Goal: Information Seeking & Learning: Learn about a topic

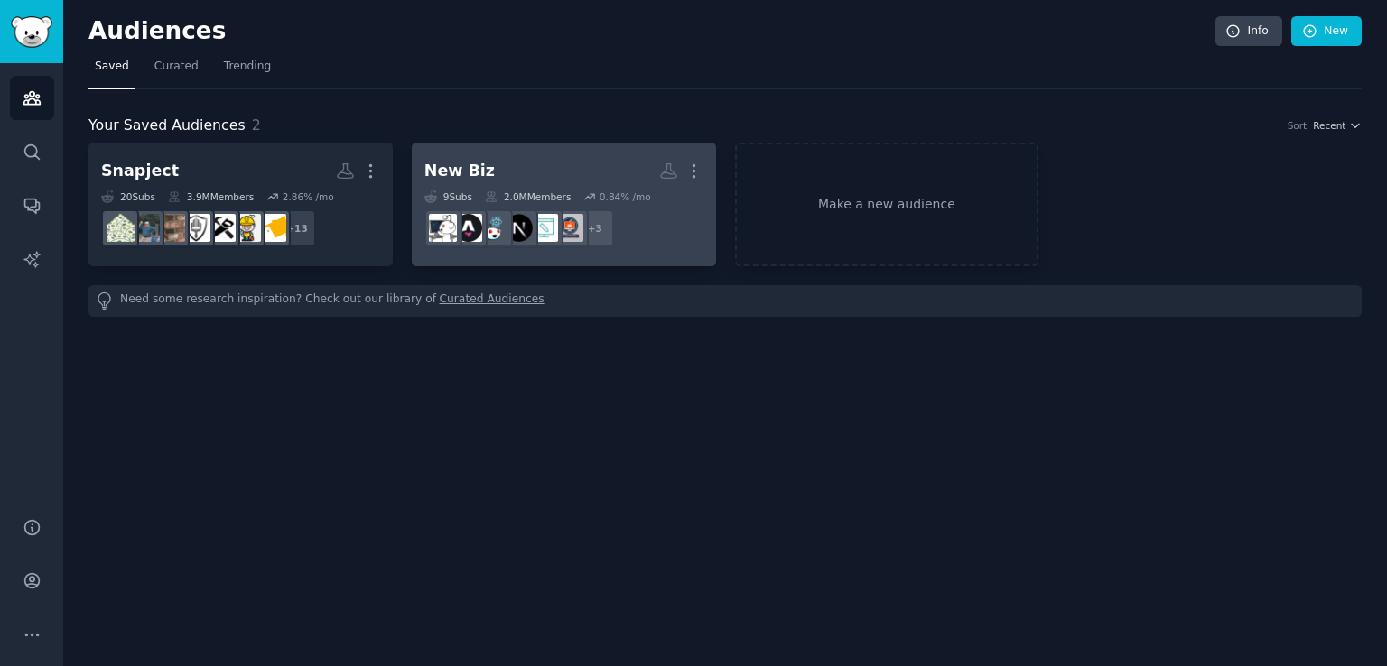
click at [540, 160] on h2 "New Biz More" at bounding box center [563, 171] width 279 height 32
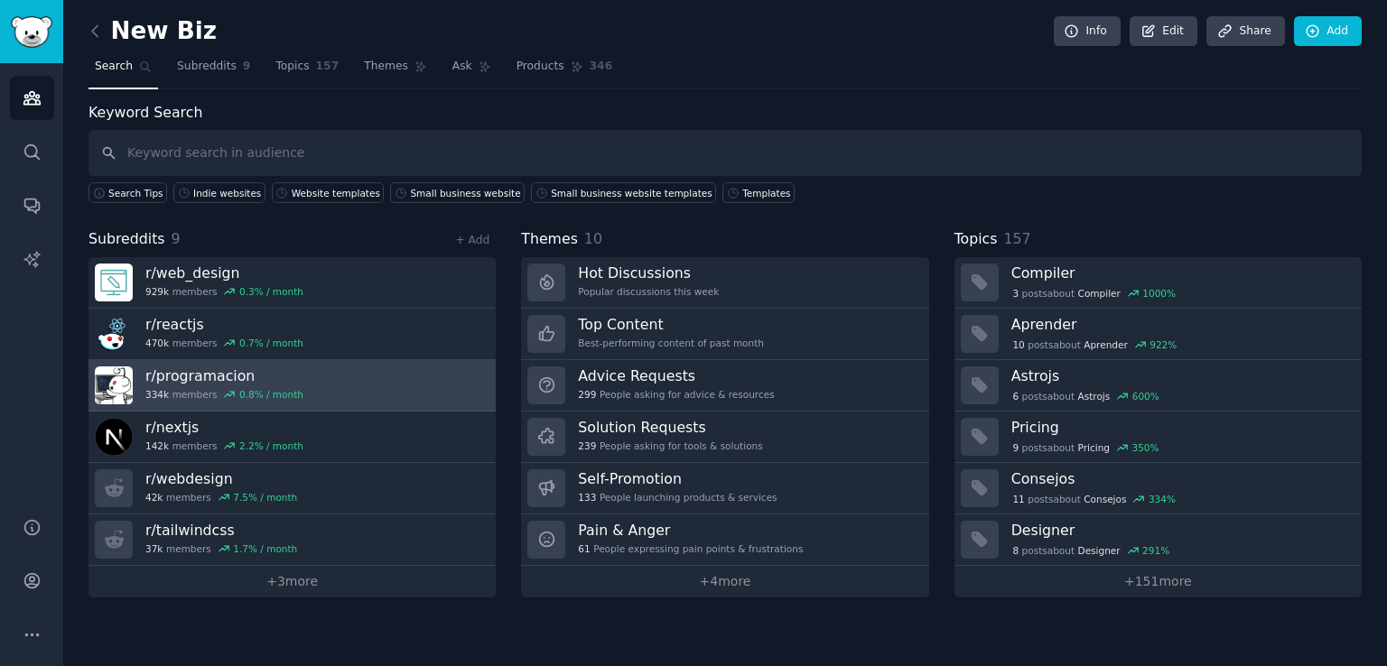
click at [349, 383] on link "r/ programacion 334k members 0.8 % / month" at bounding box center [291, 385] width 407 height 51
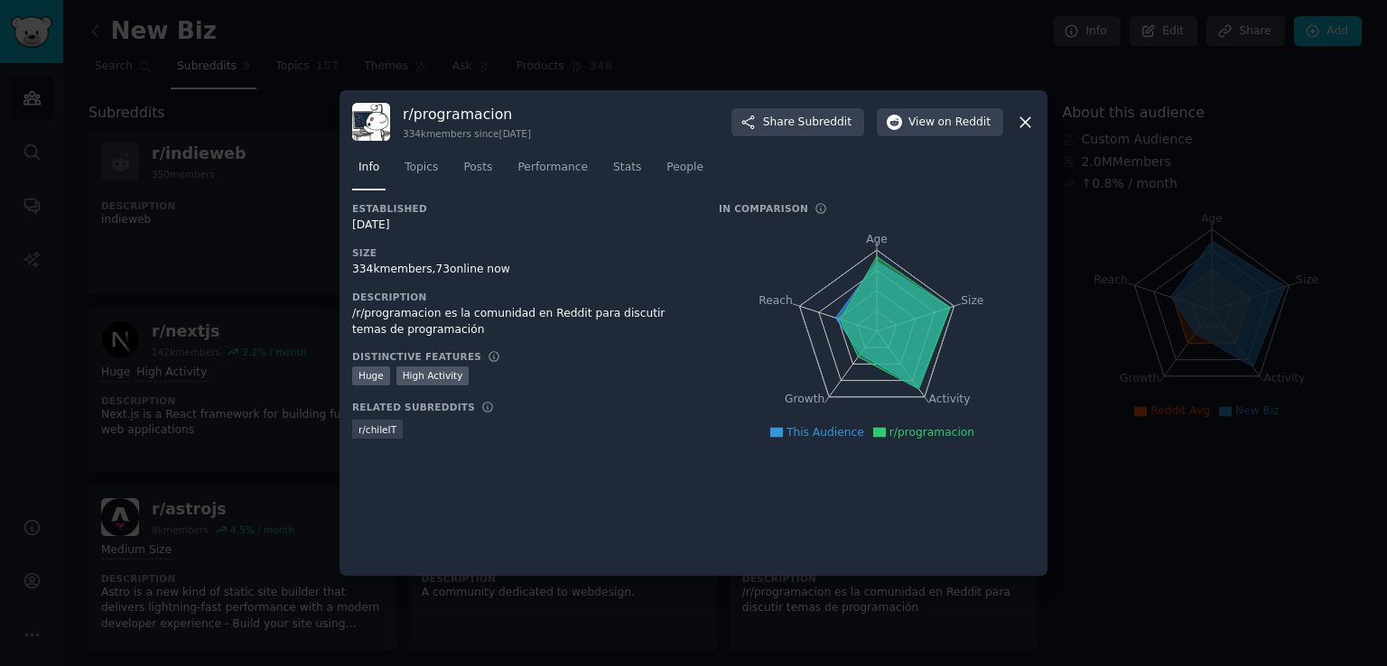
click at [1018, 119] on icon at bounding box center [1025, 122] width 19 height 19
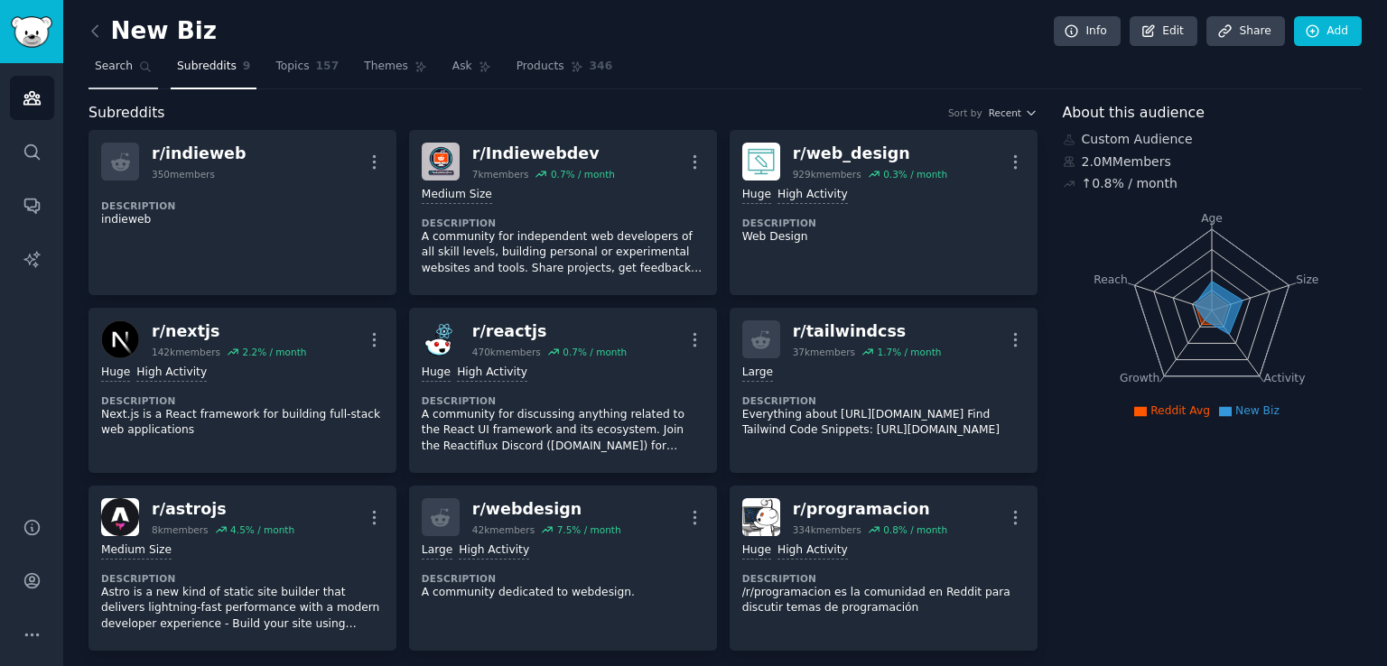
click at [107, 73] on span "Search" at bounding box center [114, 67] width 38 height 16
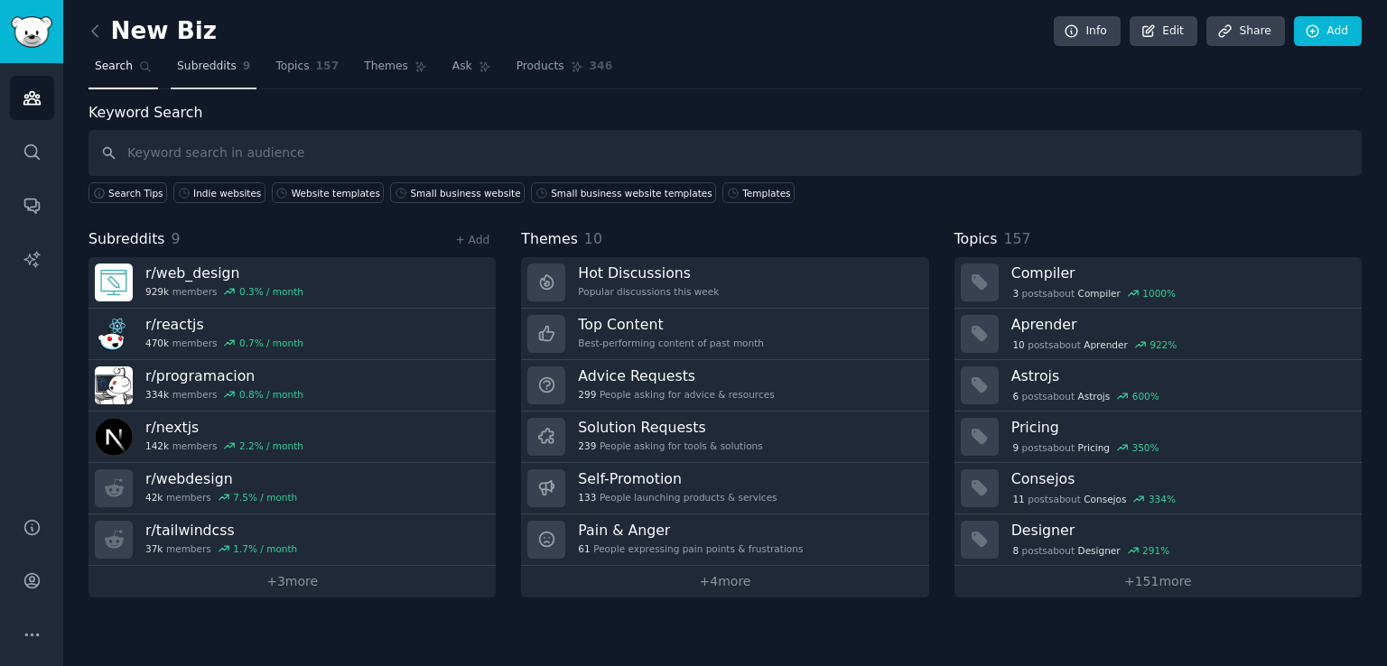
click at [243, 70] on span "9" at bounding box center [247, 67] width 8 height 16
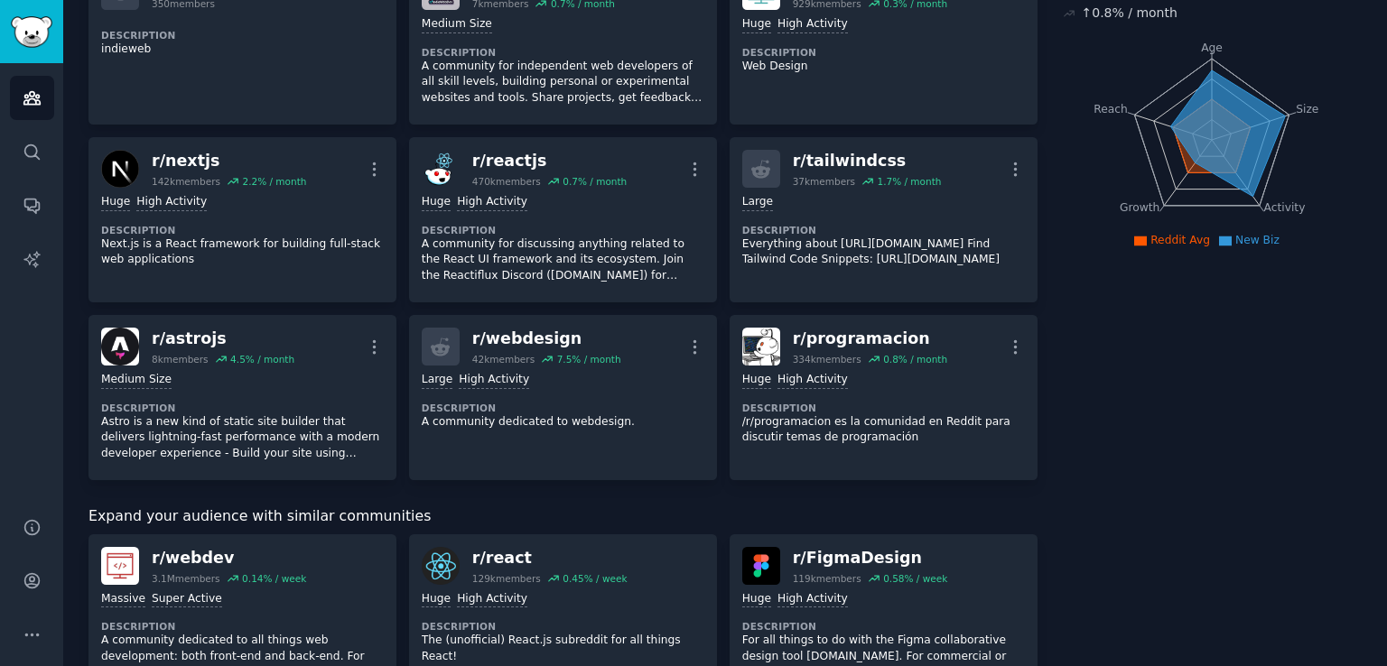
scroll to position [181, 0]
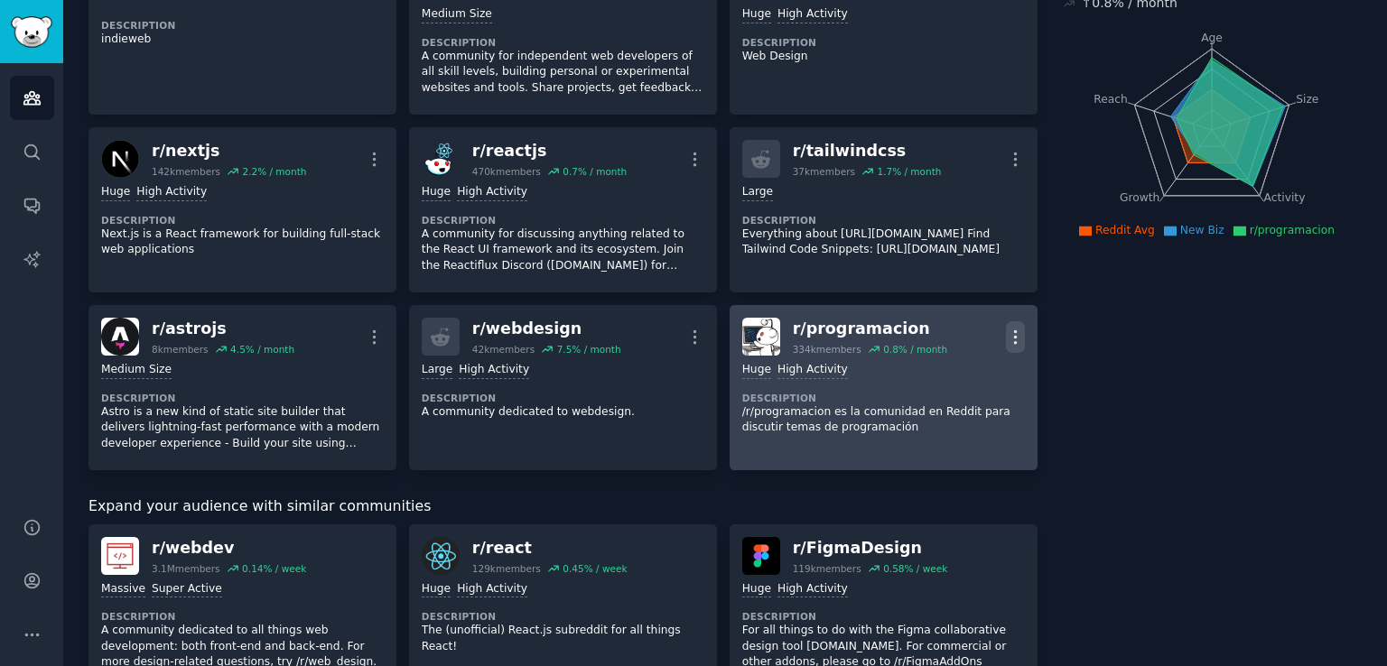
click at [1017, 338] on icon "button" at bounding box center [1015, 337] width 19 height 19
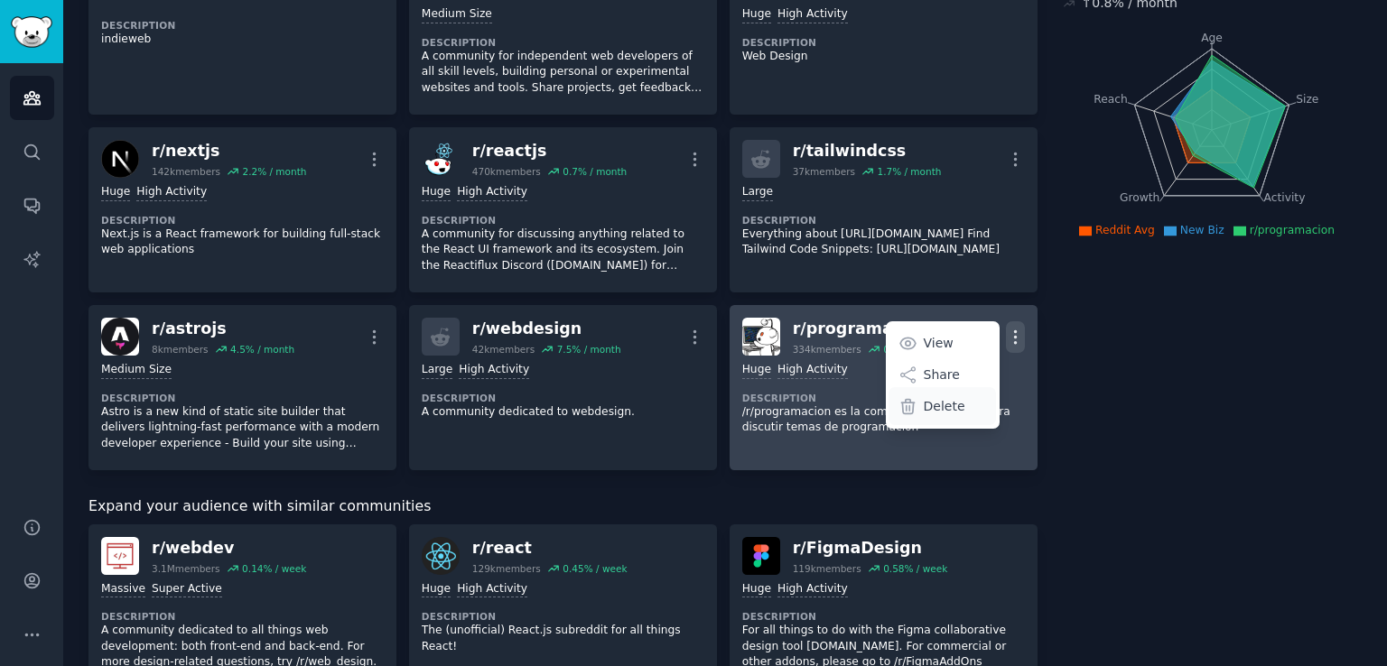
click at [954, 402] on p "Delete" at bounding box center [945, 406] width 42 height 19
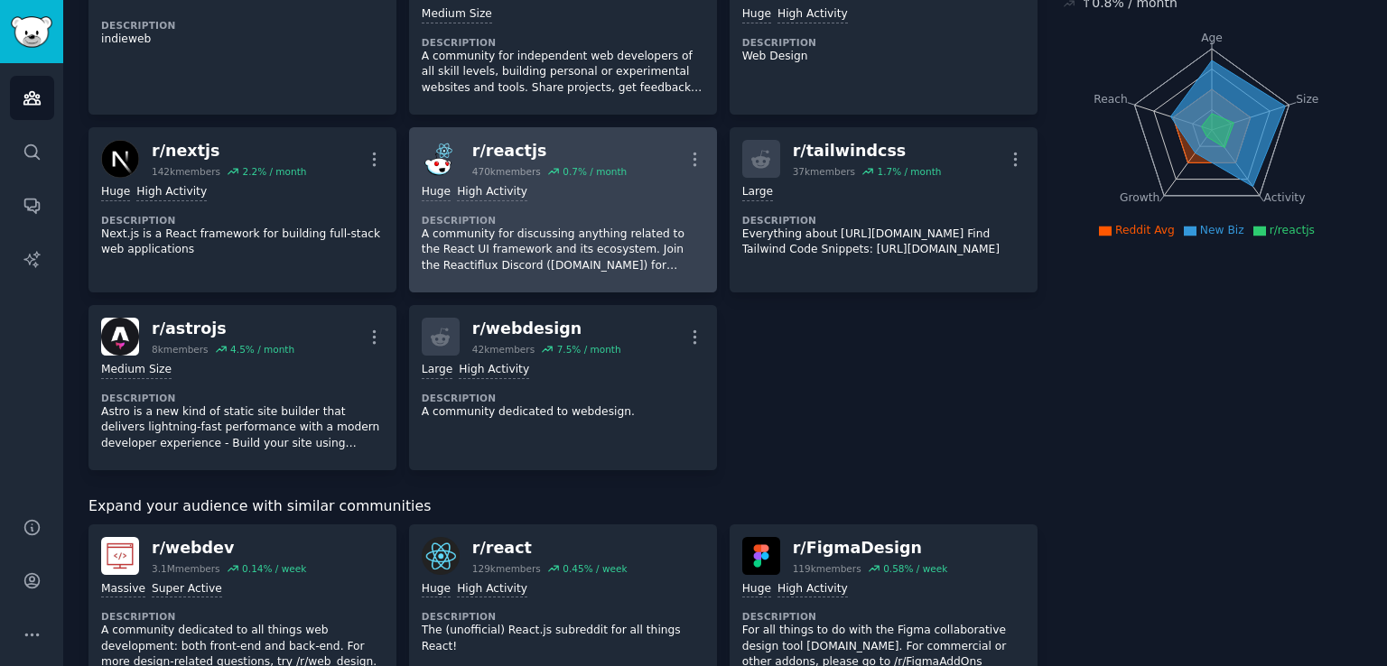
scroll to position [0, 0]
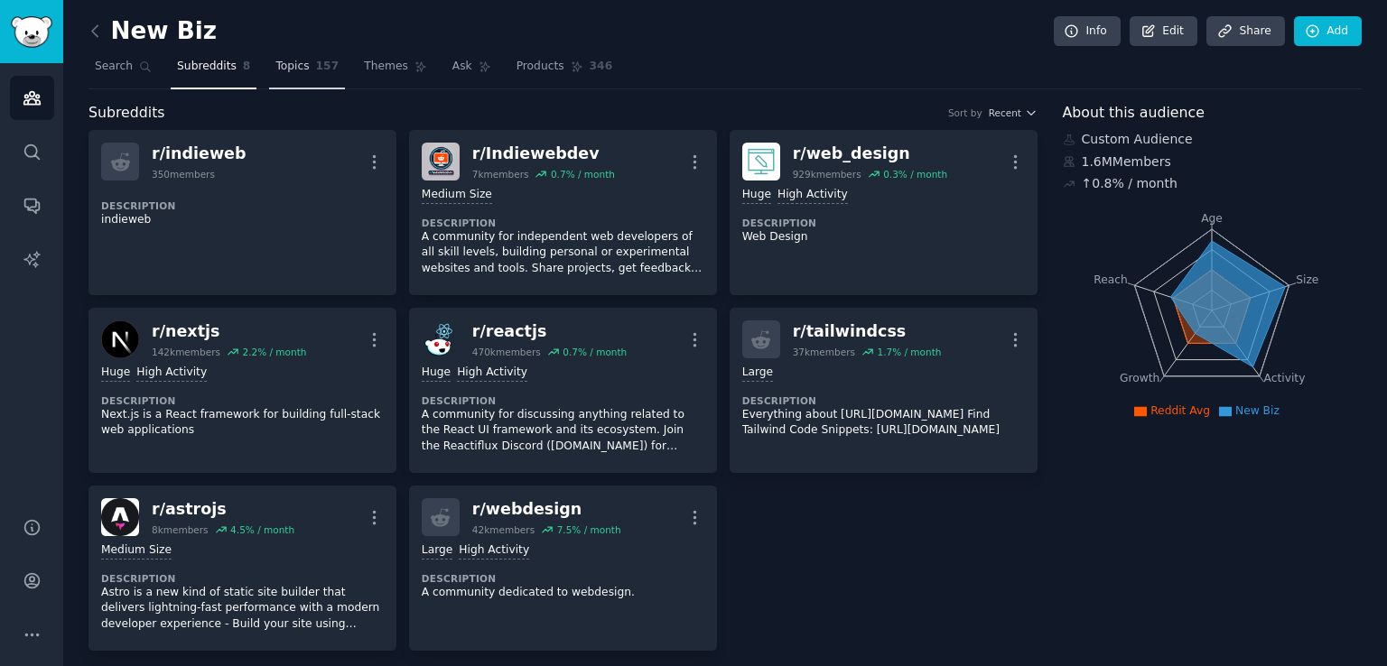
click at [293, 63] on span "Topics" at bounding box center [291, 67] width 33 height 16
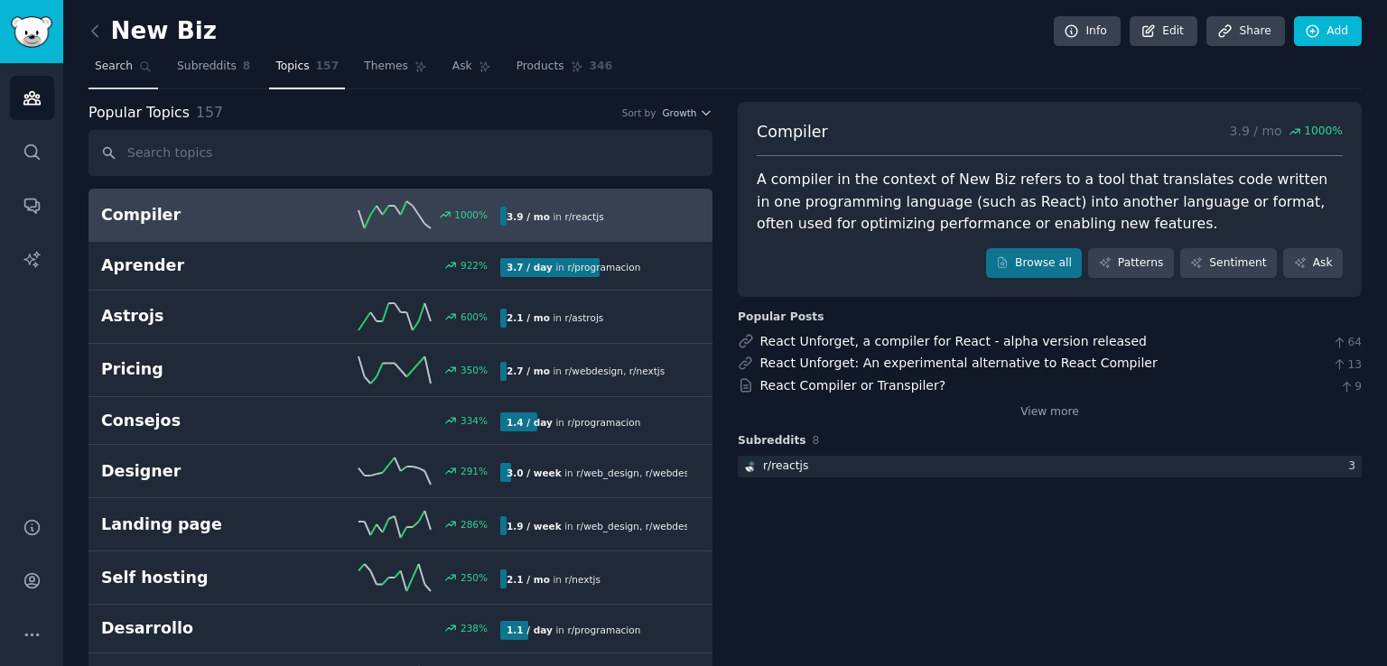
click at [126, 77] on link "Search" at bounding box center [123, 70] width 70 height 37
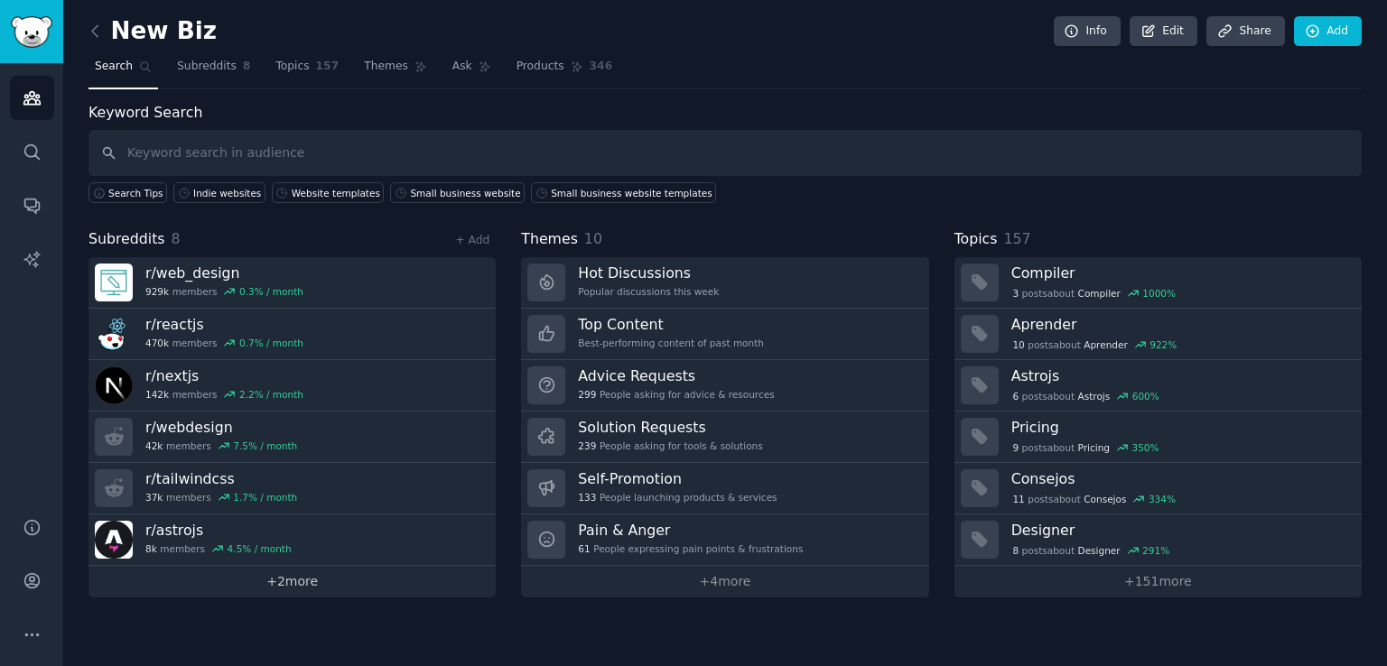
click at [381, 584] on link "+ 2 more" at bounding box center [291, 582] width 407 height 32
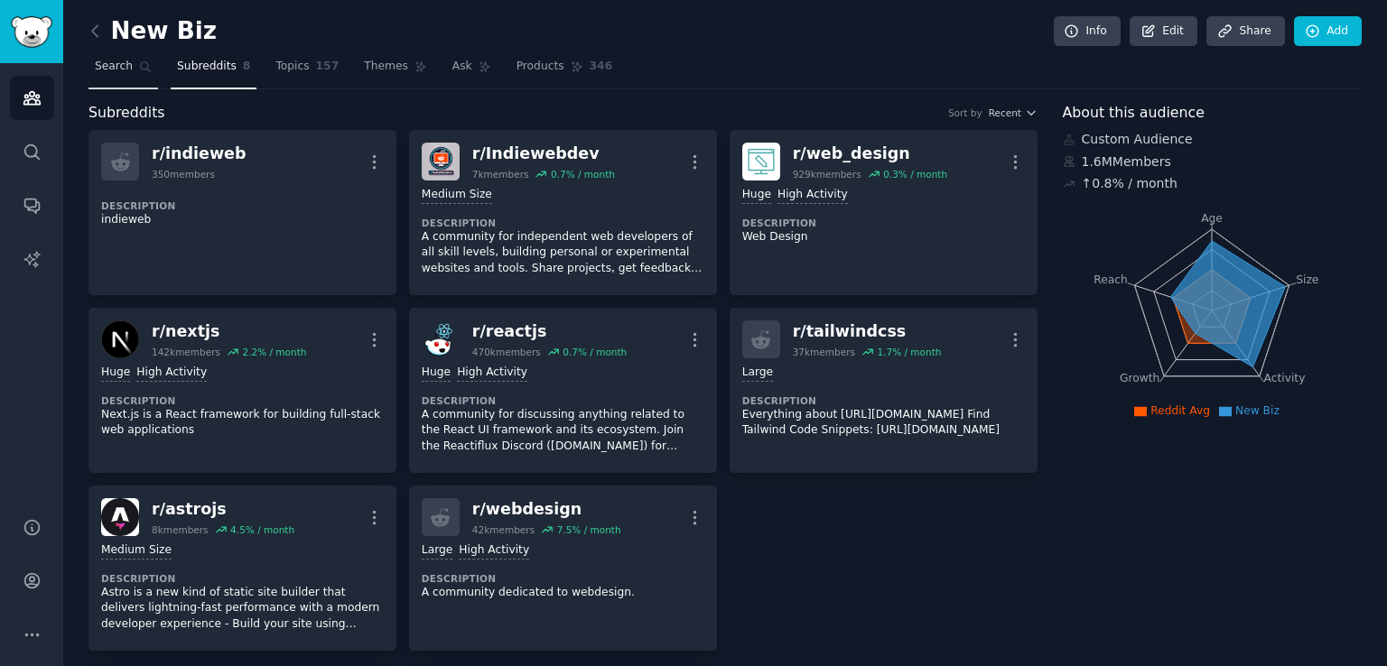
click at [131, 64] on link "Search" at bounding box center [123, 70] width 70 height 37
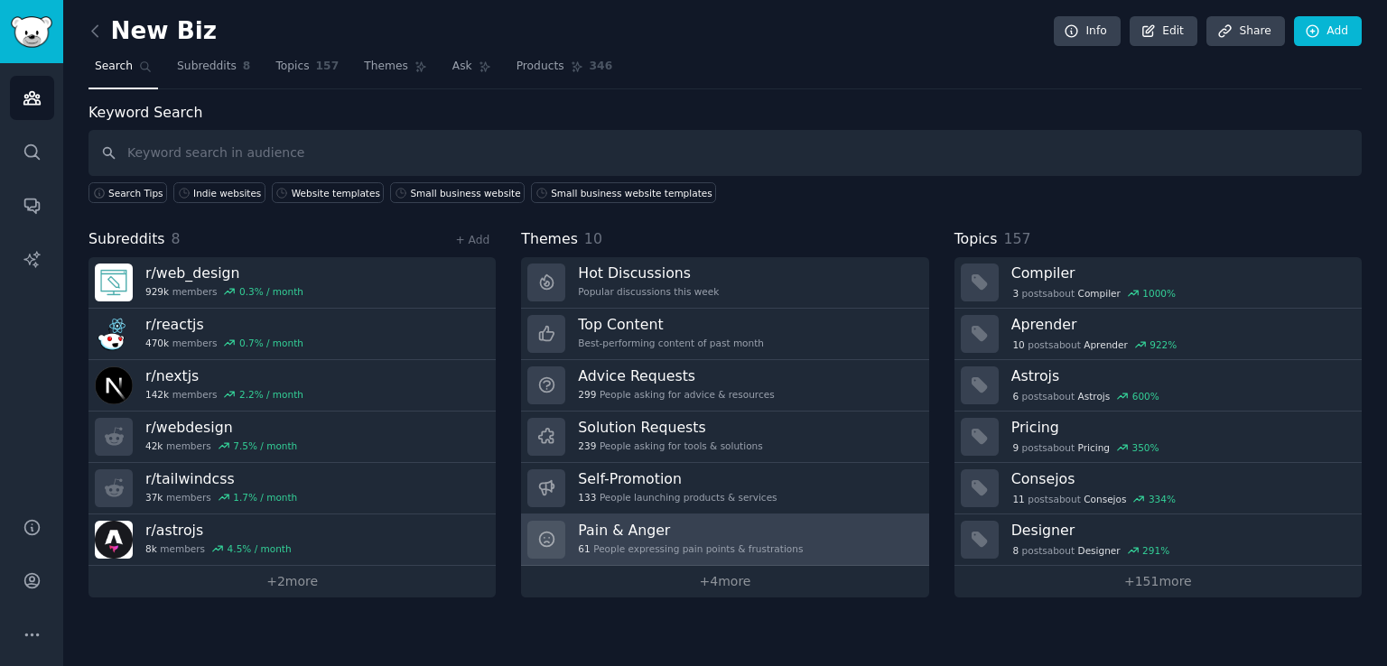
click at [679, 543] on div "61 People expressing pain points & frustrations" at bounding box center [690, 549] width 225 height 13
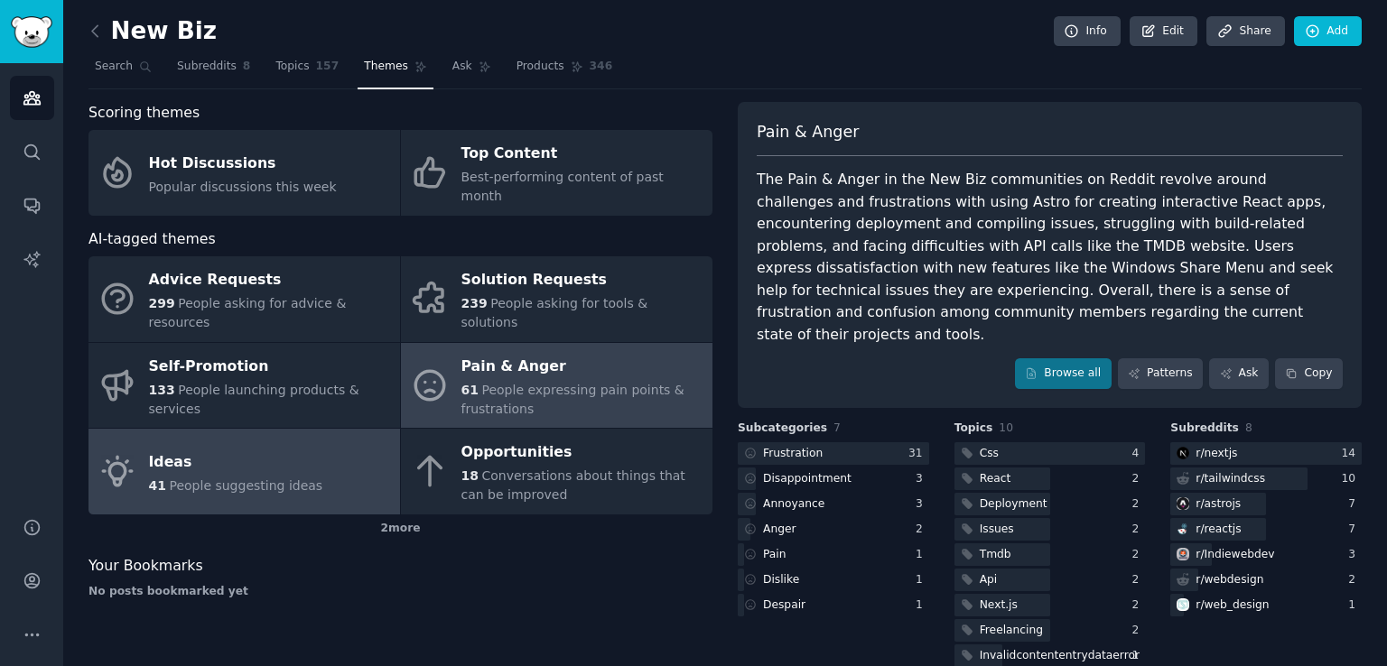
click at [256, 448] on div "Ideas" at bounding box center [236, 462] width 174 height 29
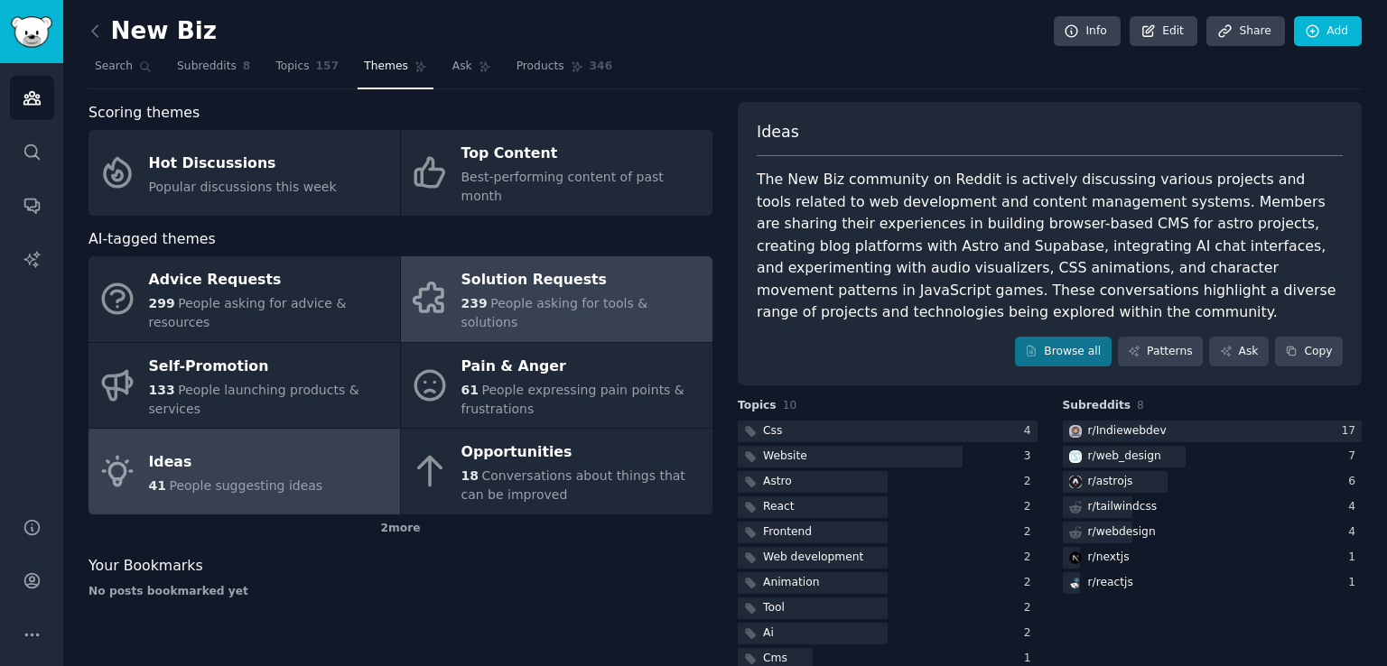
click at [516, 296] on span "People asking for tools & solutions" at bounding box center [554, 312] width 187 height 33
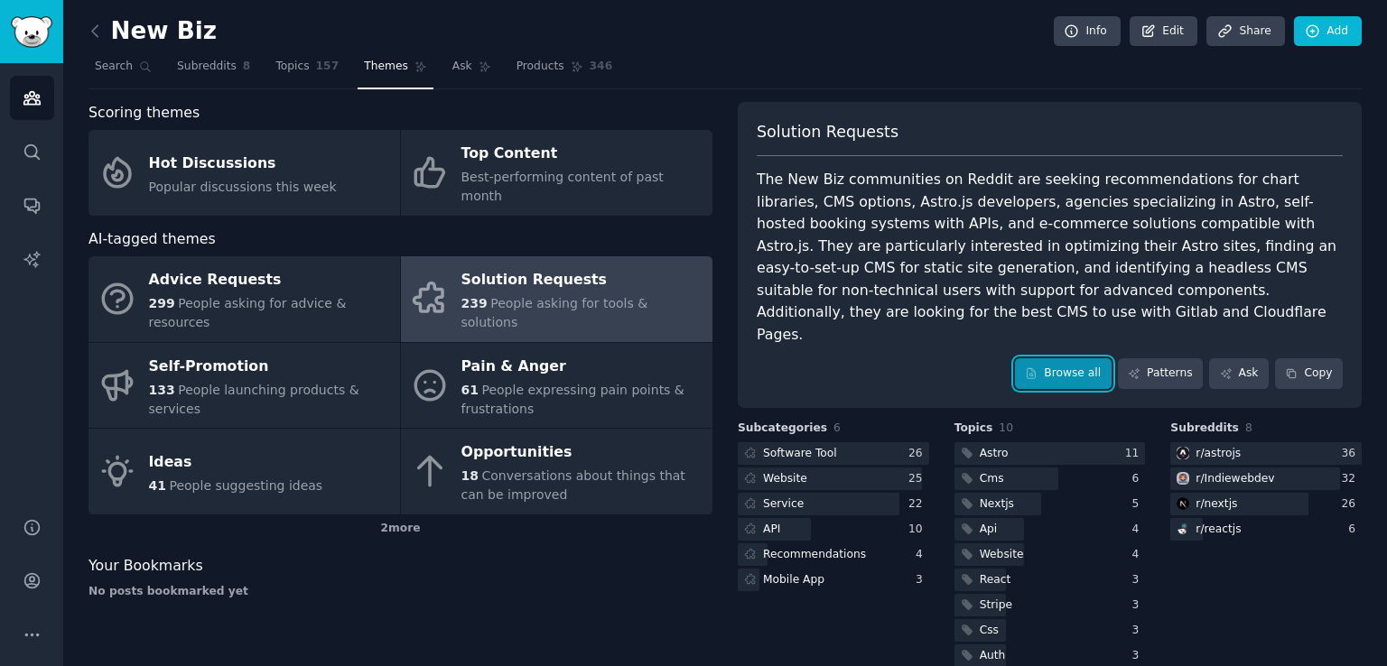
click at [1063, 361] on link "Browse all" at bounding box center [1063, 373] width 97 height 31
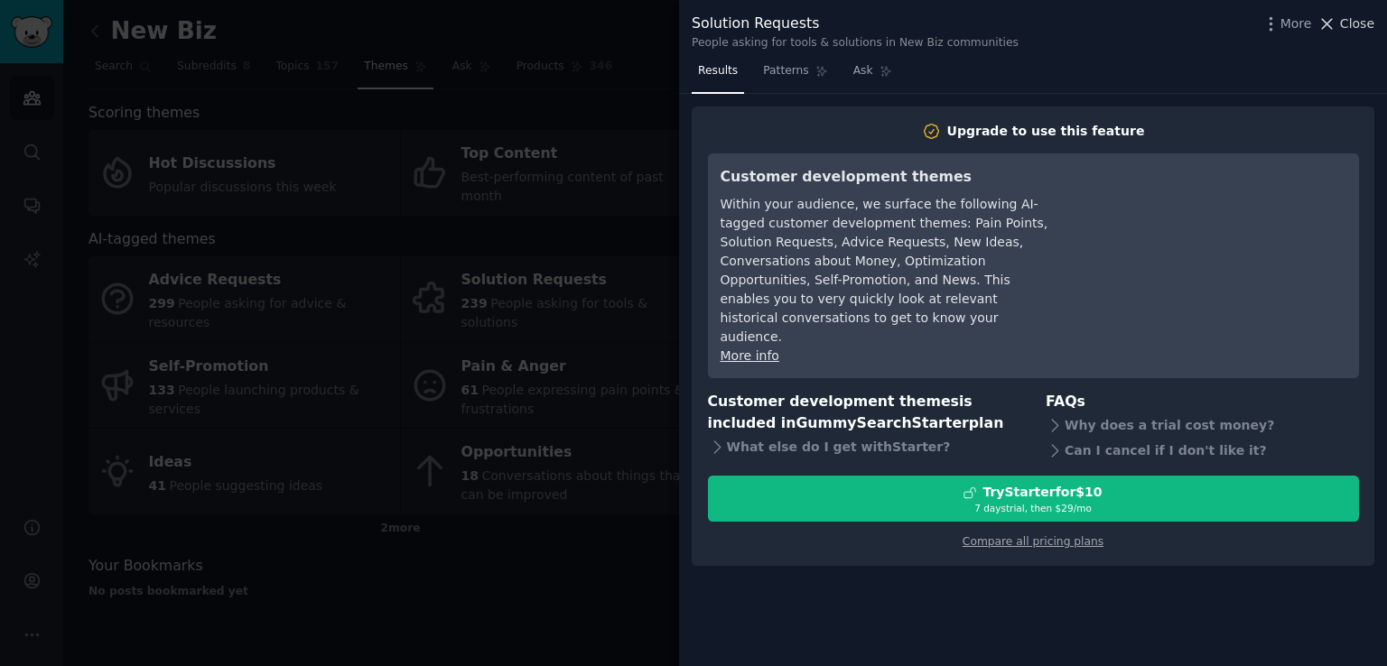
click at [1366, 17] on span "Close" at bounding box center [1357, 23] width 34 height 19
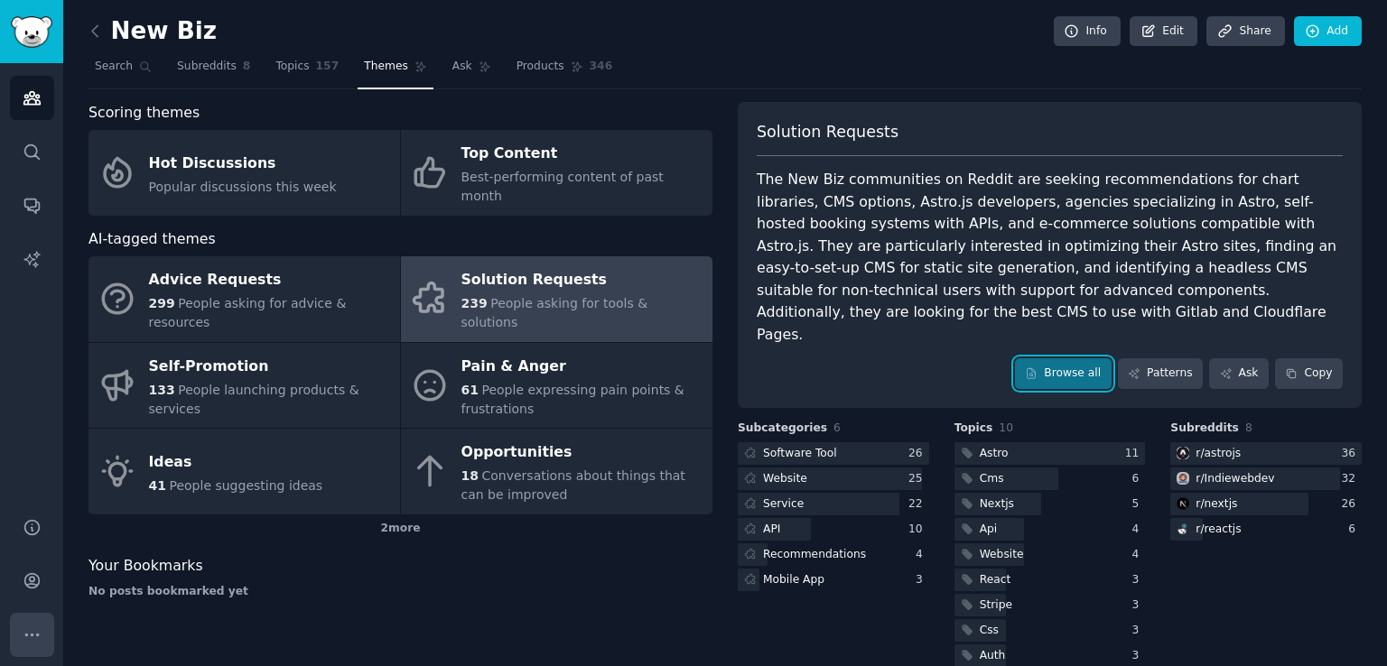
click at [43, 622] on button "More" at bounding box center [32, 635] width 44 height 44
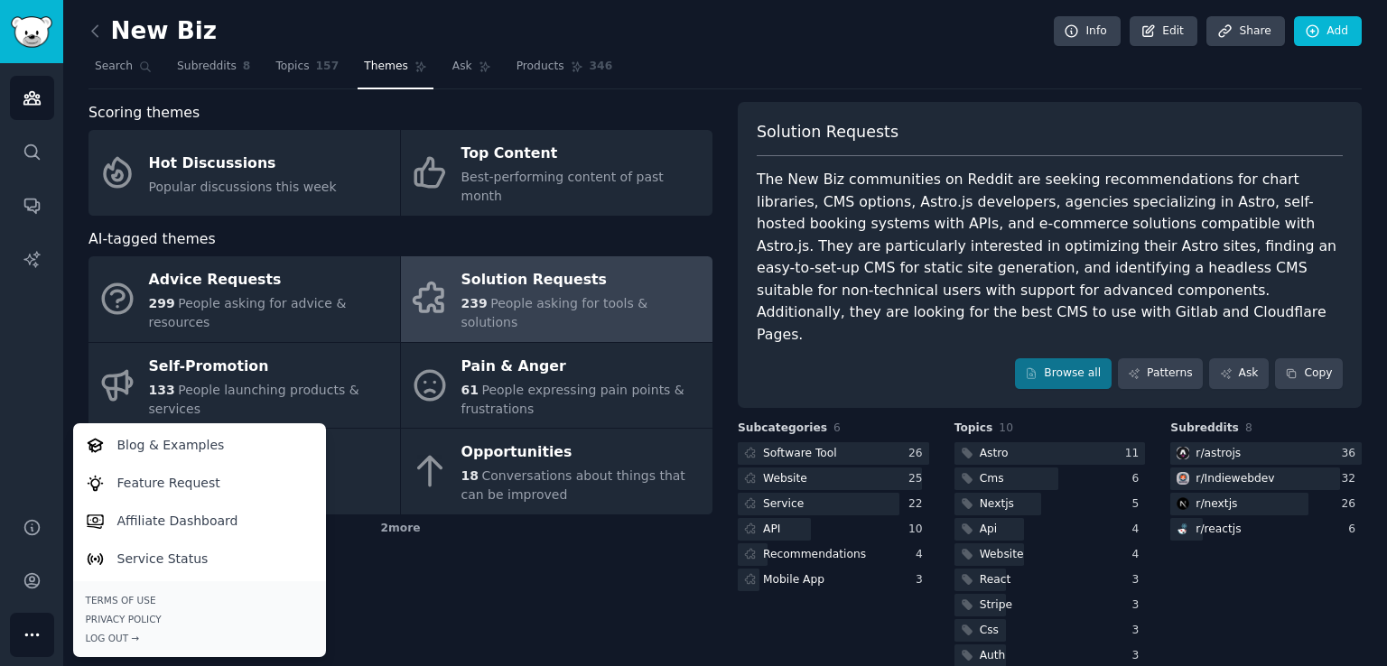
click at [43, 622] on button "More" at bounding box center [32, 635] width 44 height 44
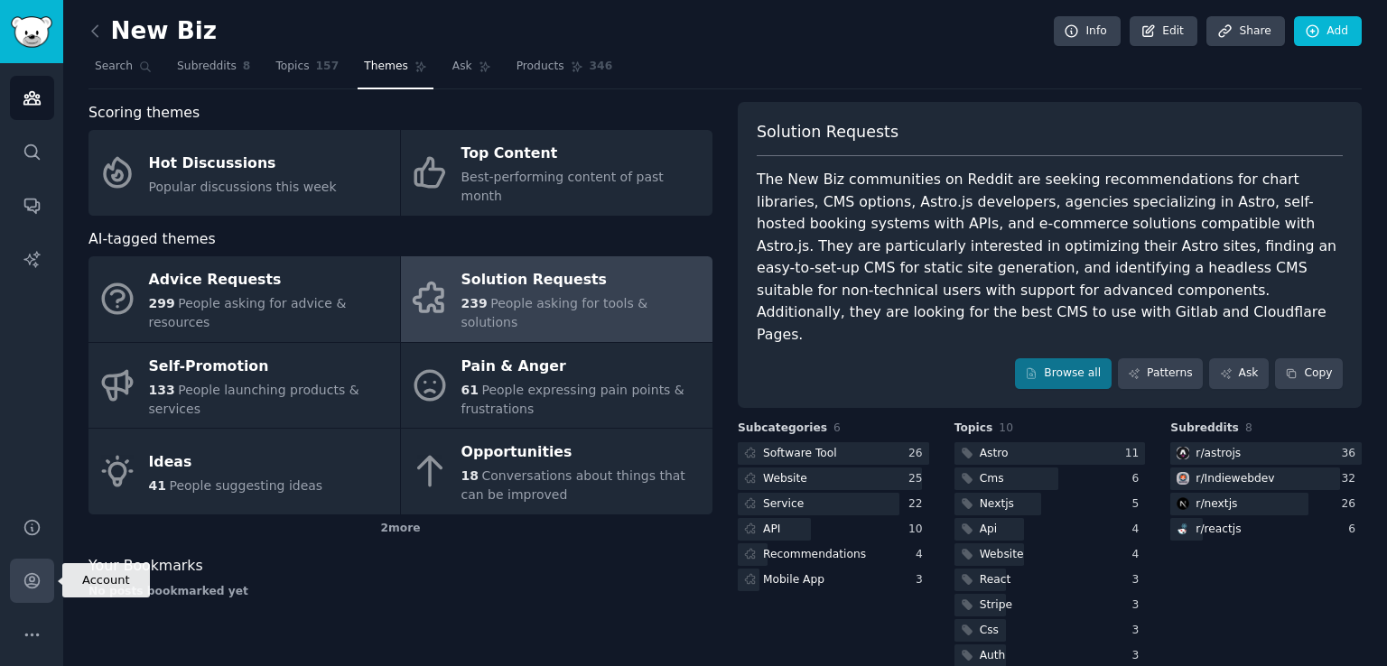
click at [36, 582] on icon "Sidebar" at bounding box center [32, 581] width 19 height 19
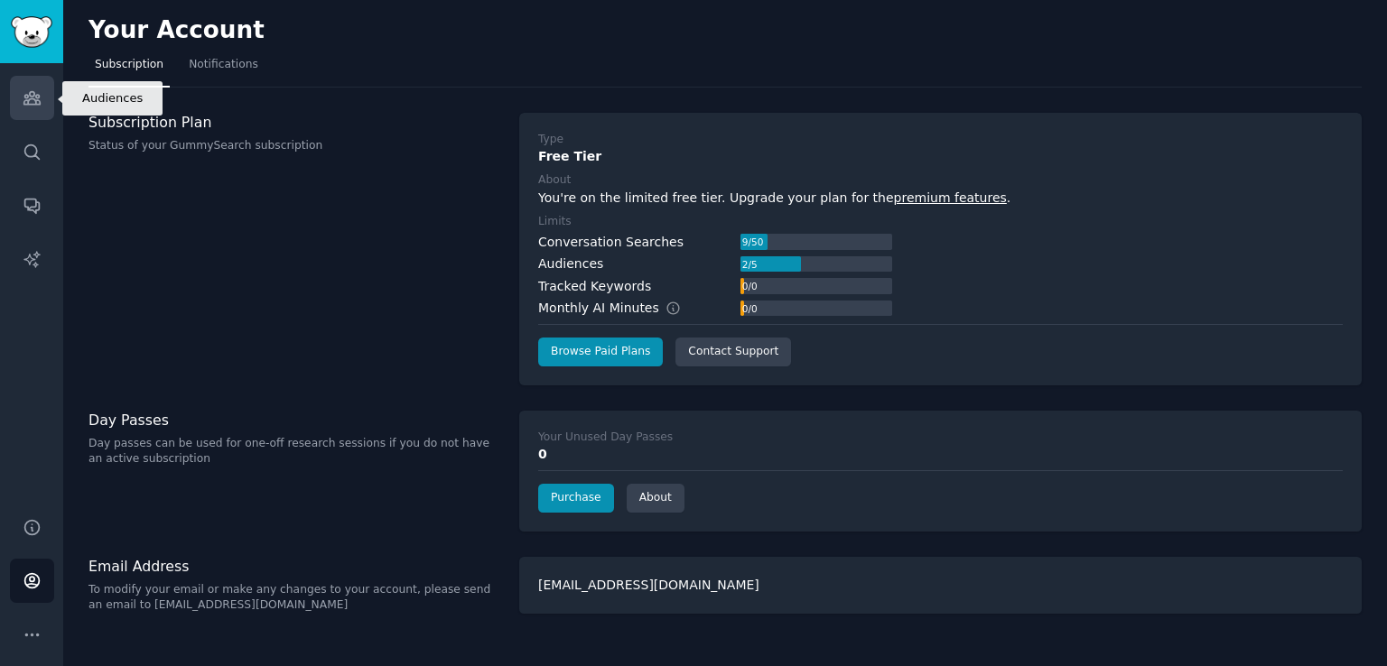
click at [14, 95] on link "Audiences" at bounding box center [32, 98] width 44 height 44
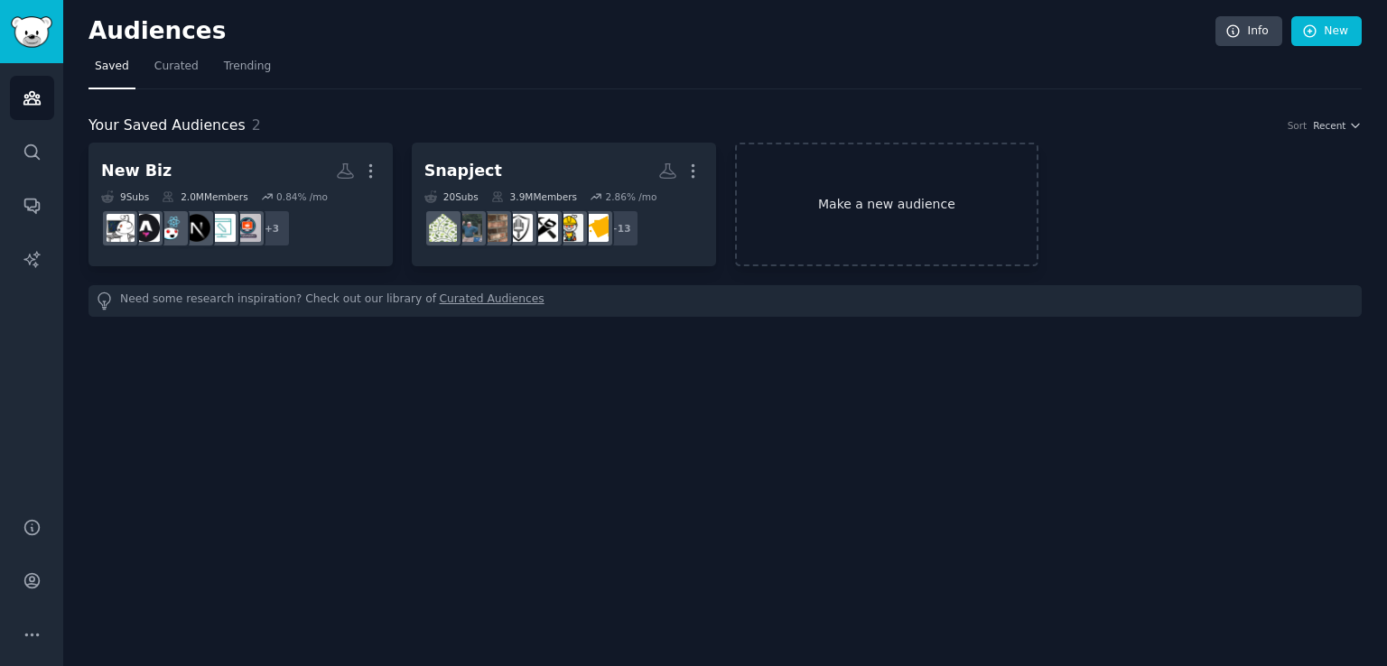
click at [925, 211] on link "Make a new audience" at bounding box center [887, 205] width 304 height 124
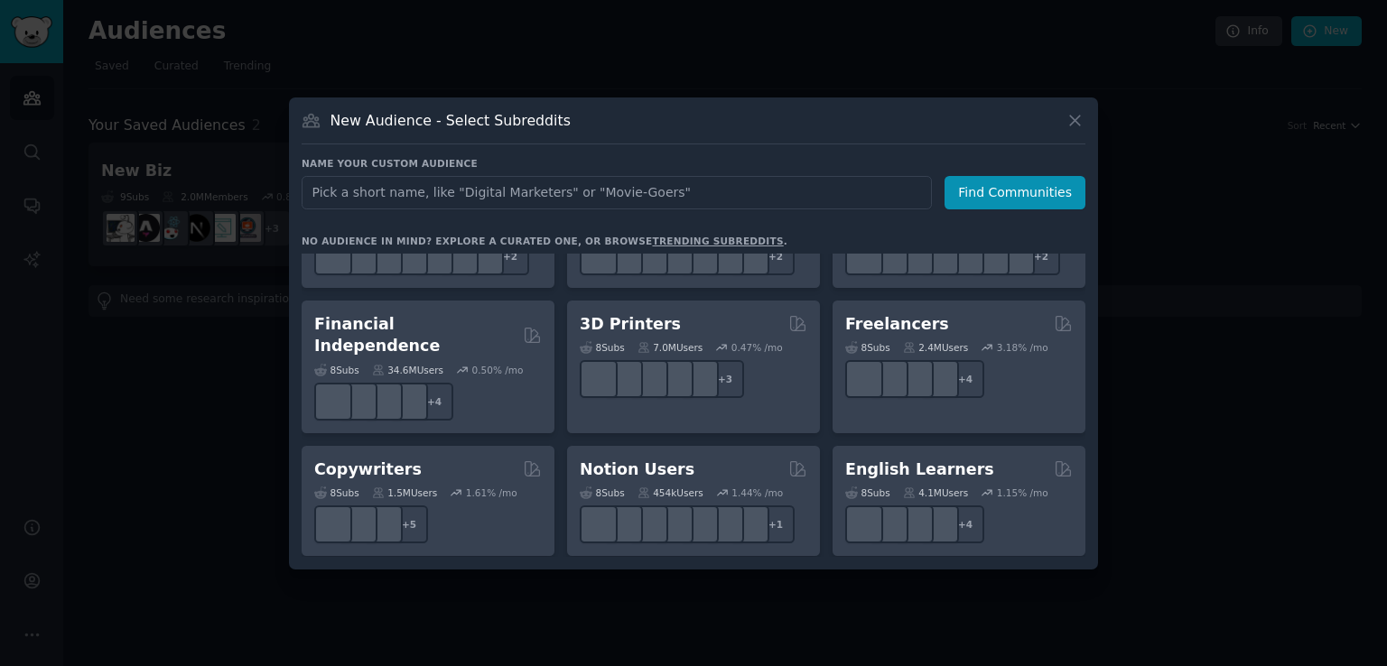
scroll to position [993, 0]
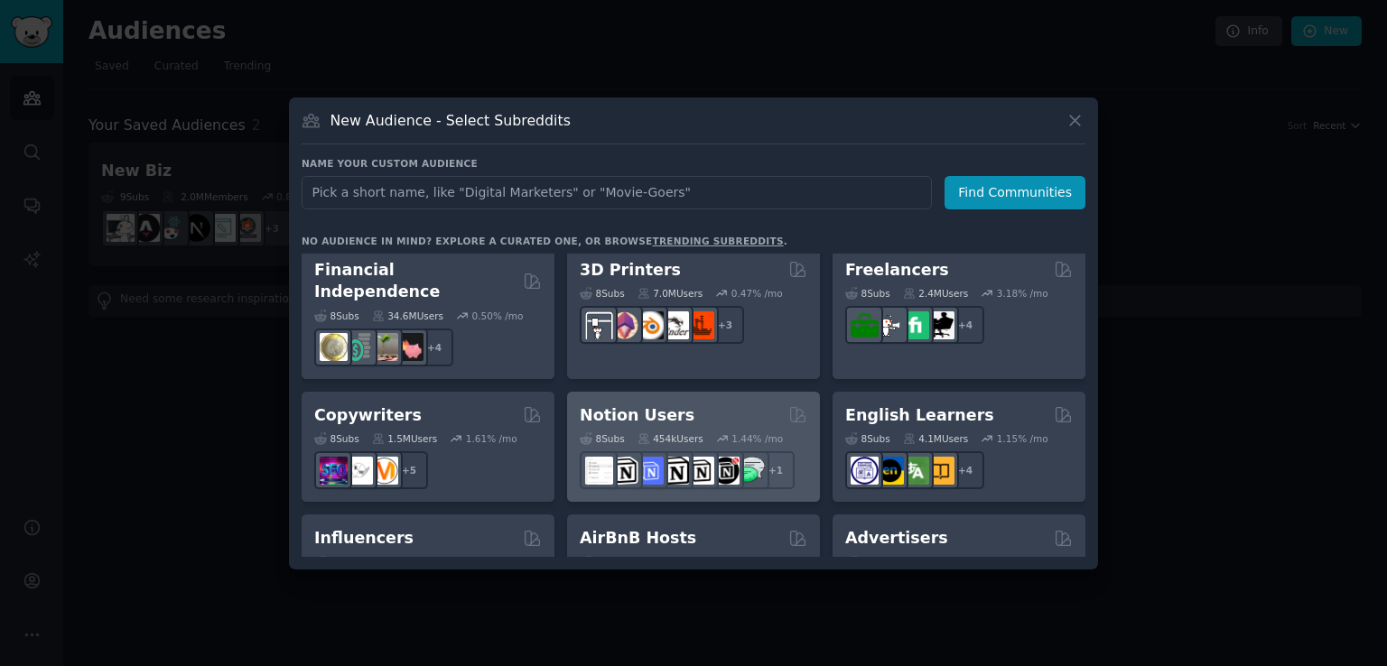
click at [744, 405] on div "Notion Users" at bounding box center [694, 416] width 228 height 23
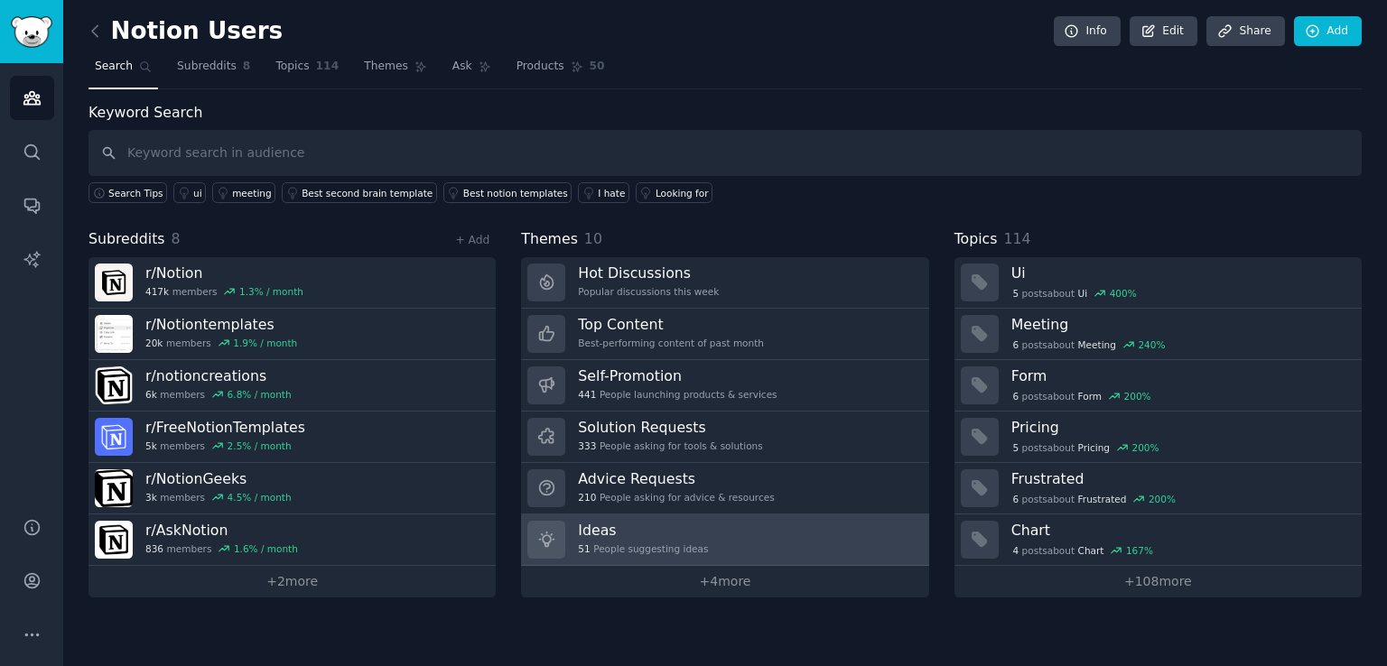
click at [690, 539] on div "Ideas 51 People suggesting ideas" at bounding box center [643, 540] width 130 height 38
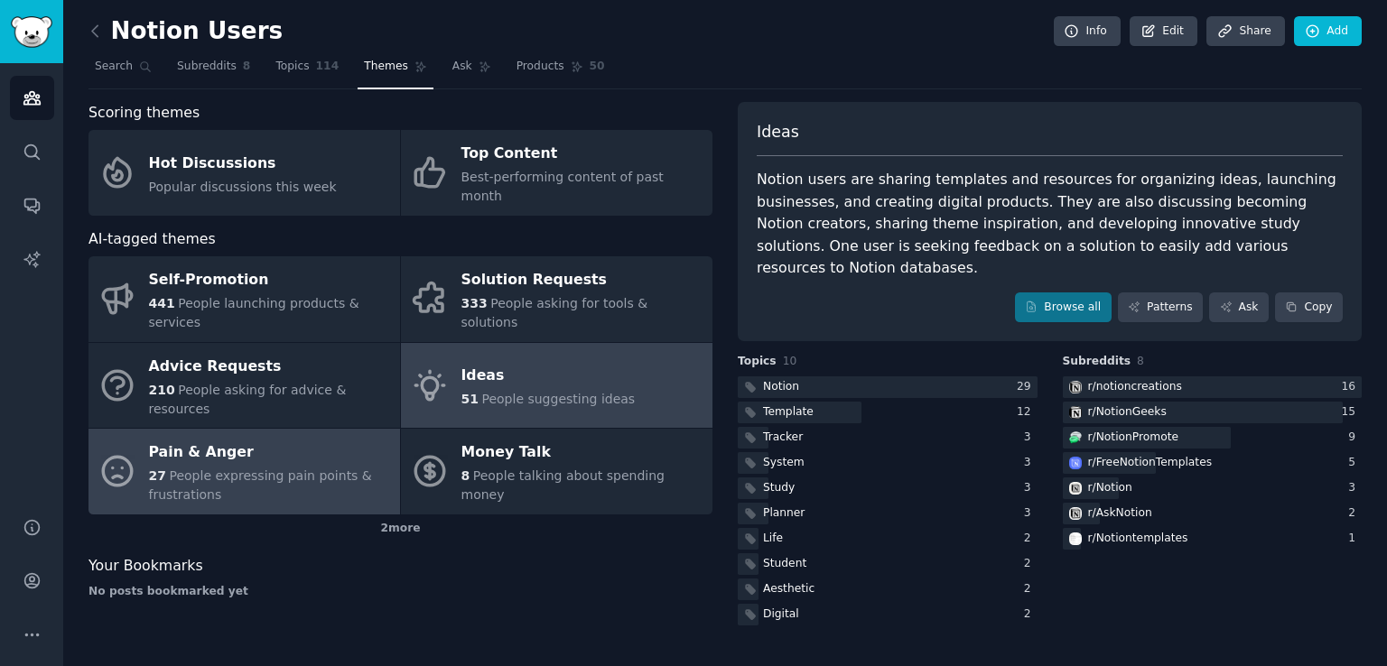
click at [230, 467] on div "27 People expressing pain points & frustrations" at bounding box center [270, 486] width 242 height 38
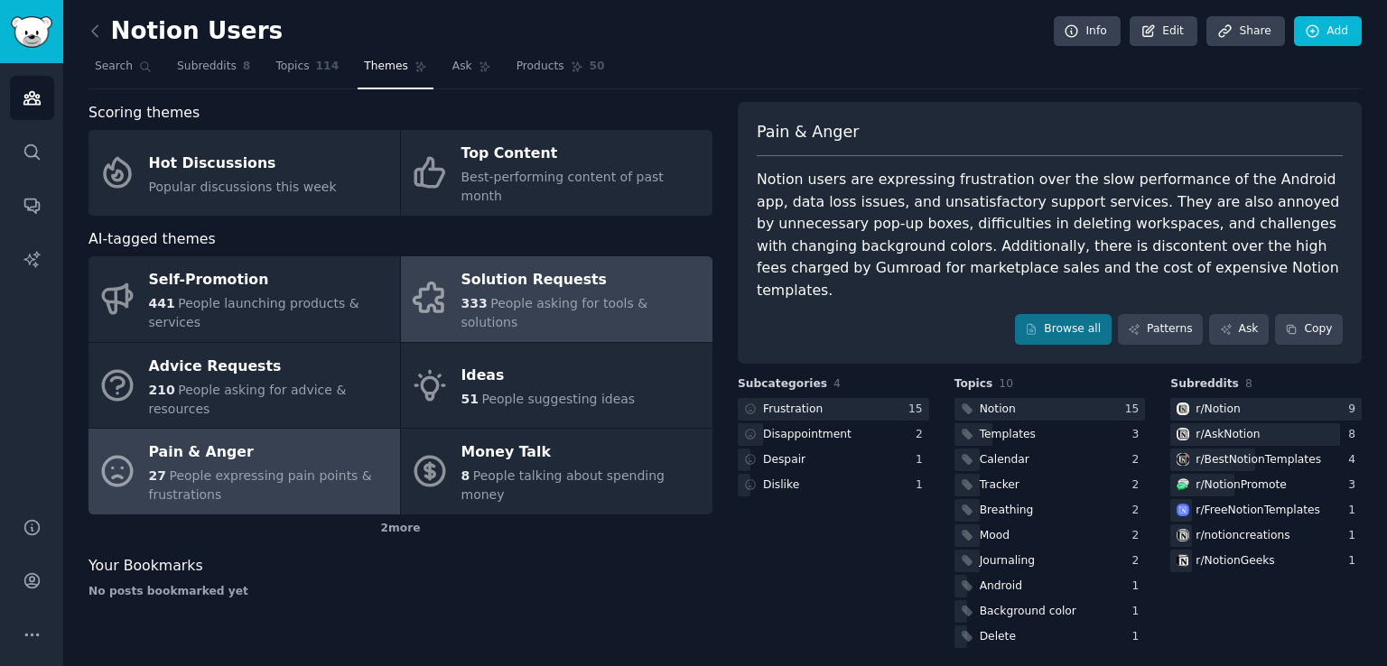
click at [481, 296] on span "333" at bounding box center [474, 303] width 26 height 14
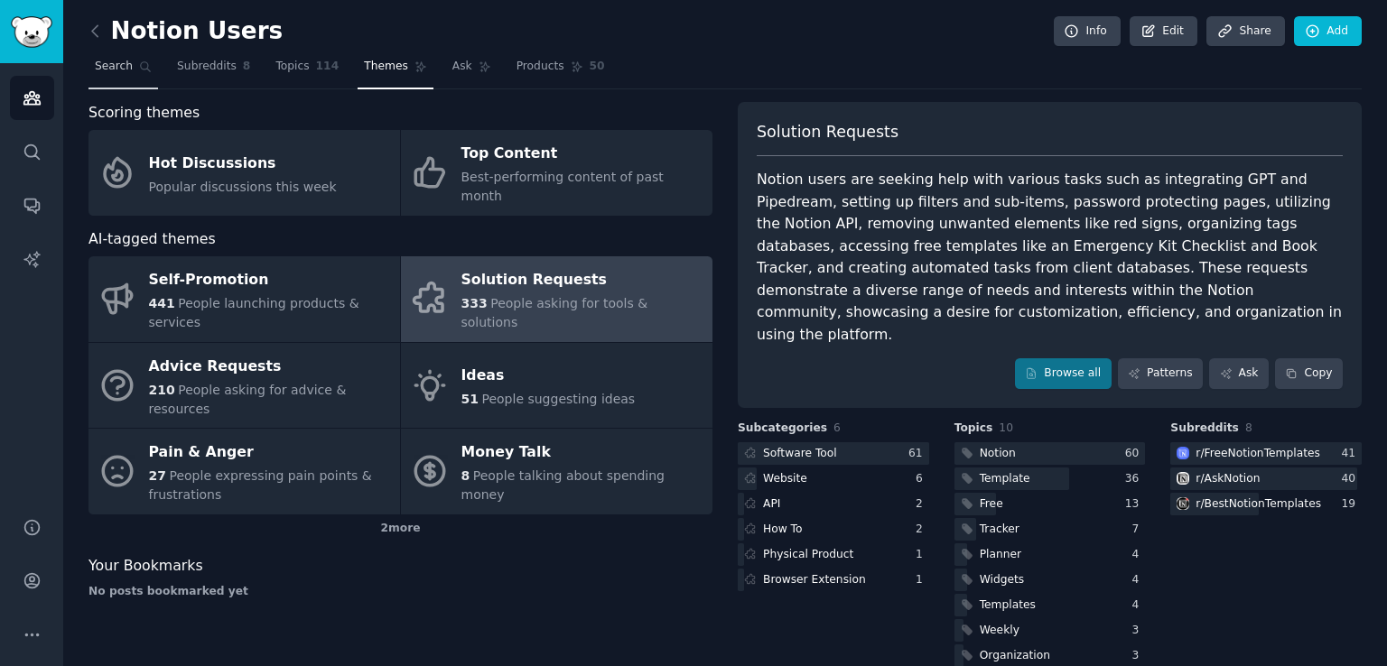
click at [126, 73] on span "Search" at bounding box center [114, 67] width 38 height 16
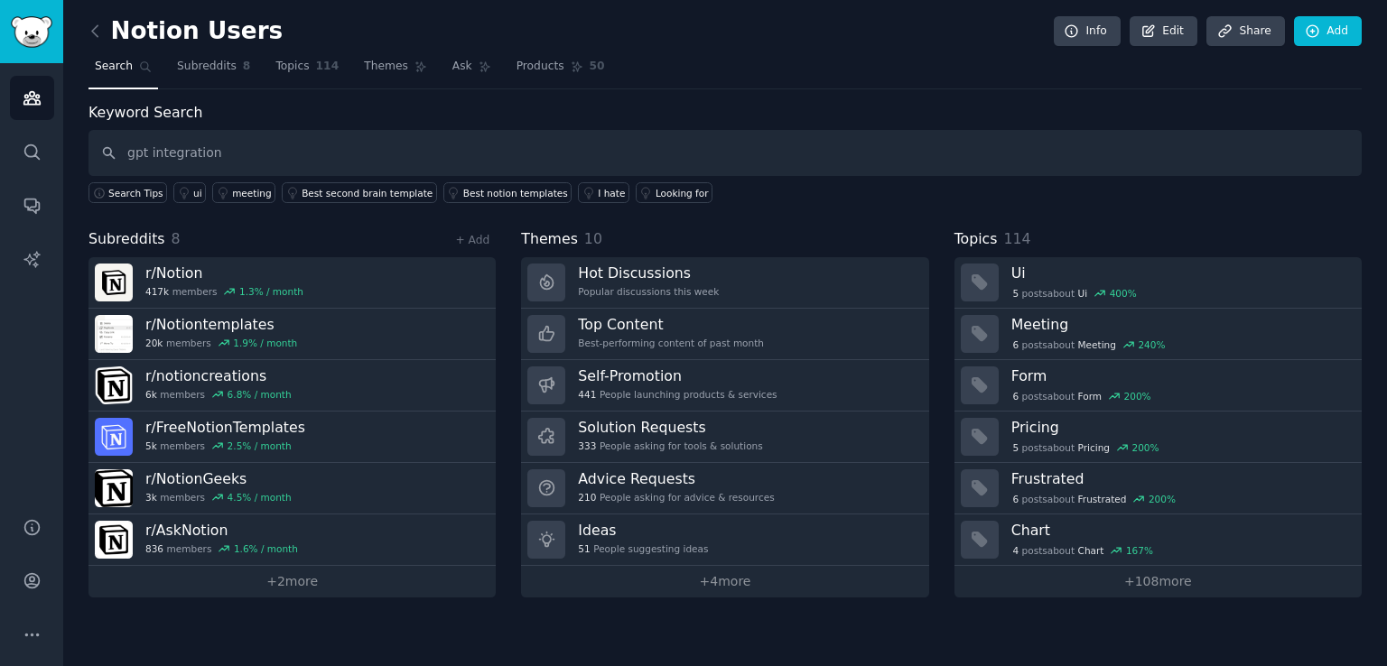
type input "gpt integration"
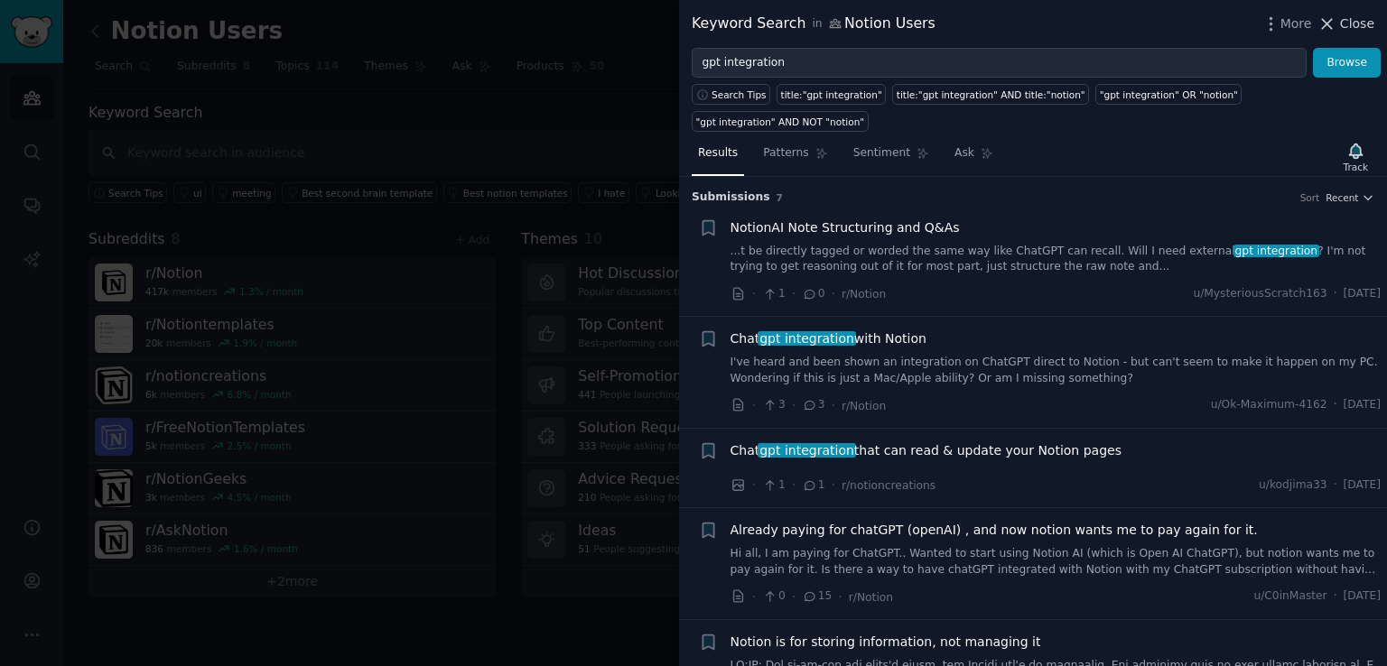
click at [1367, 26] on span "Close" at bounding box center [1357, 23] width 34 height 19
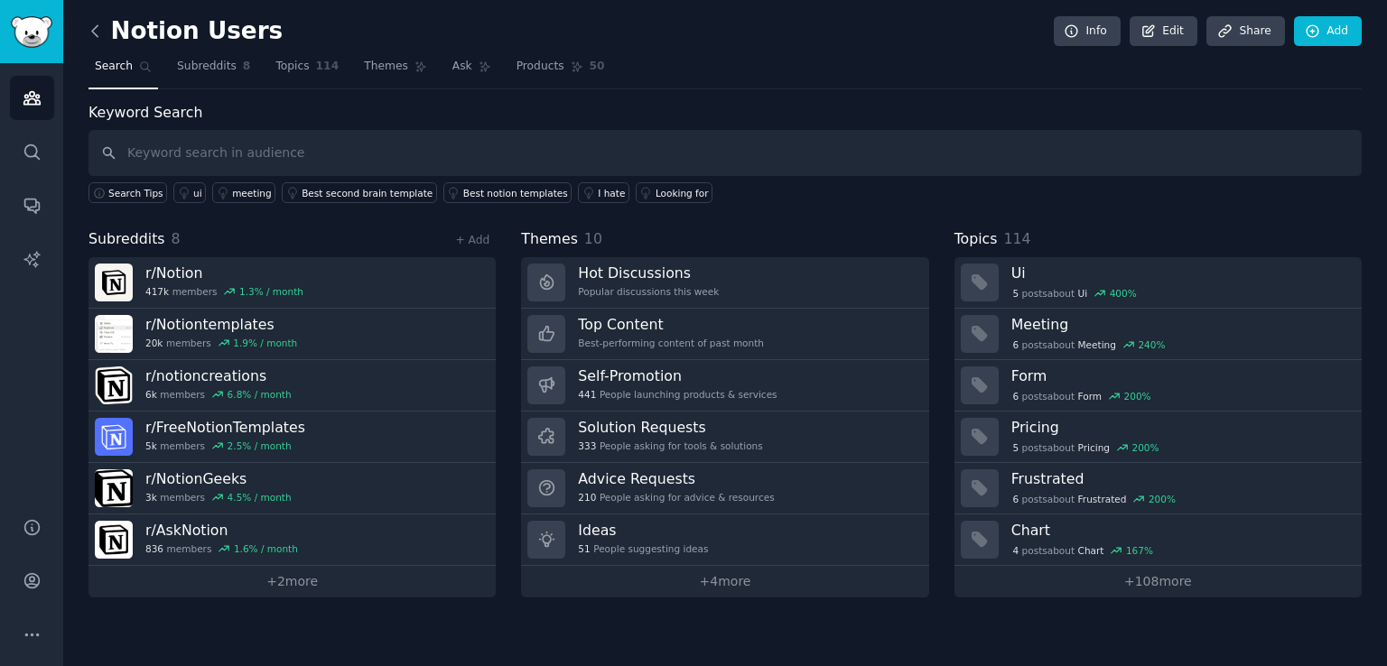
click at [101, 31] on icon at bounding box center [95, 31] width 19 height 19
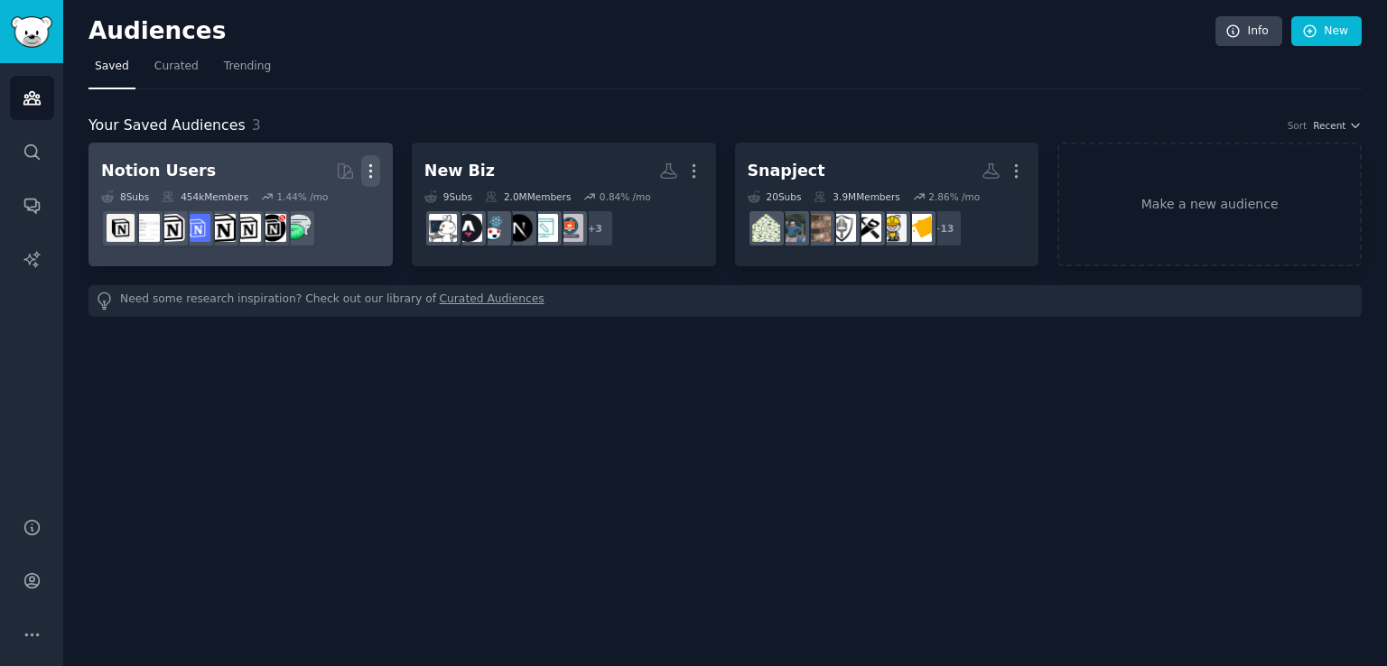
click at [373, 160] on button "More" at bounding box center [370, 171] width 19 height 32
click at [321, 203] on p "Delete" at bounding box center [322, 209] width 42 height 19
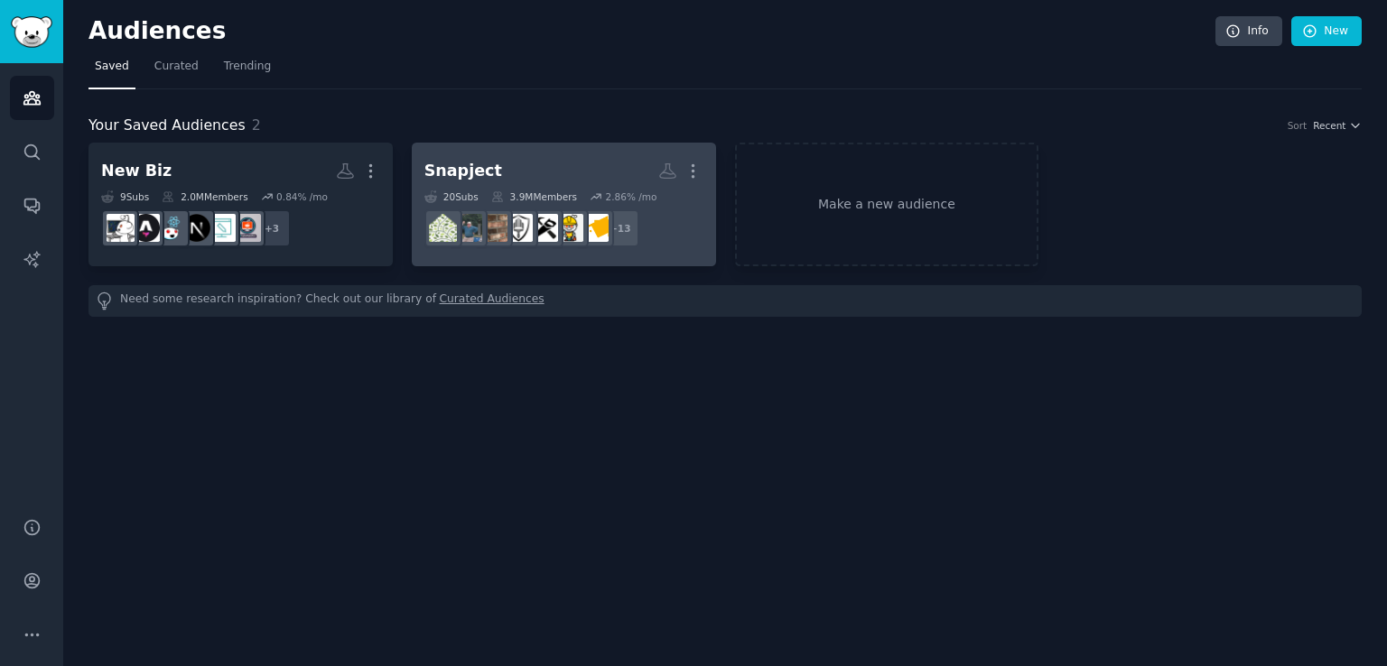
click at [960, 194] on link "Make a new audience" at bounding box center [887, 205] width 304 height 124
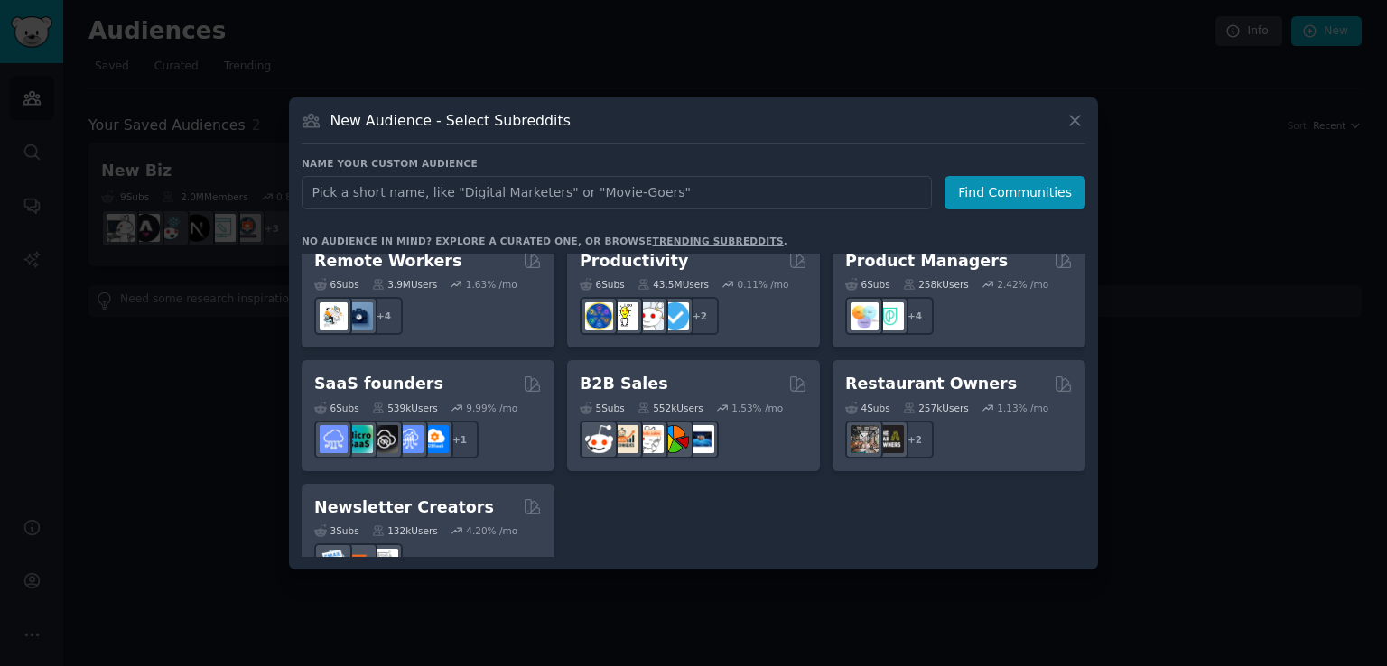
scroll to position [1409, 0]
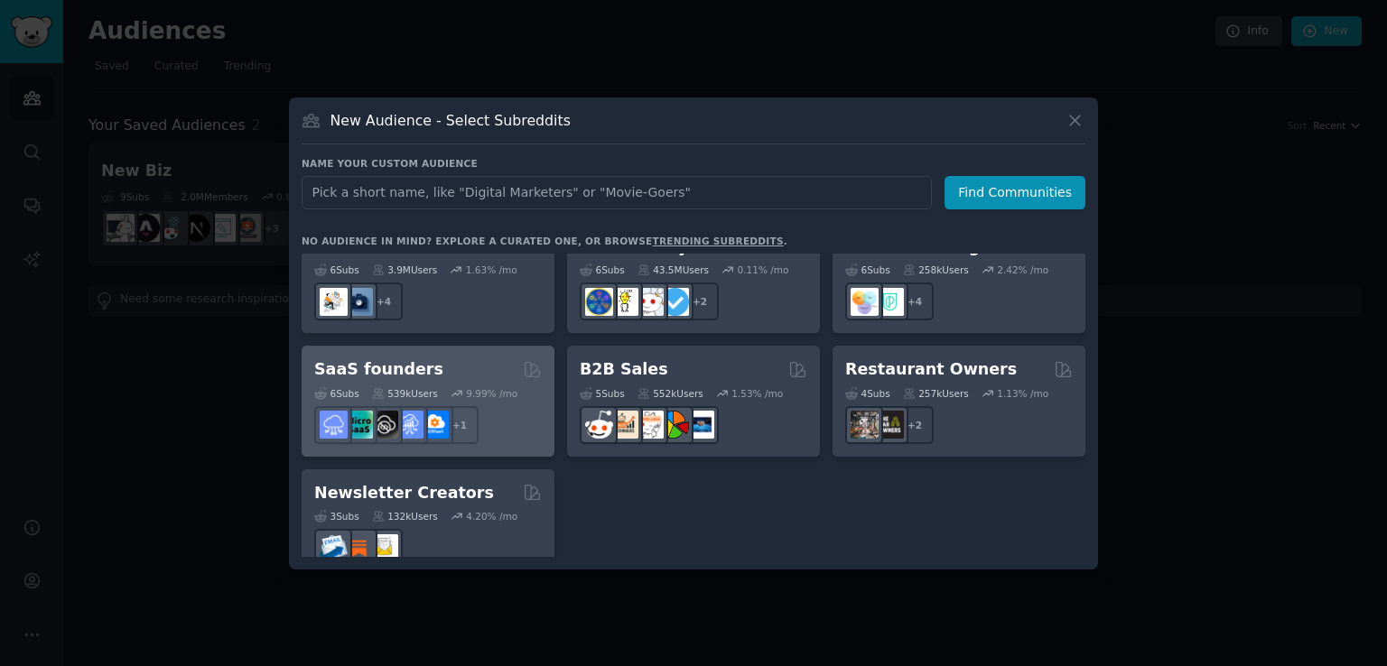
click at [450, 358] on div "SaaS founders" at bounding box center [428, 369] width 228 height 23
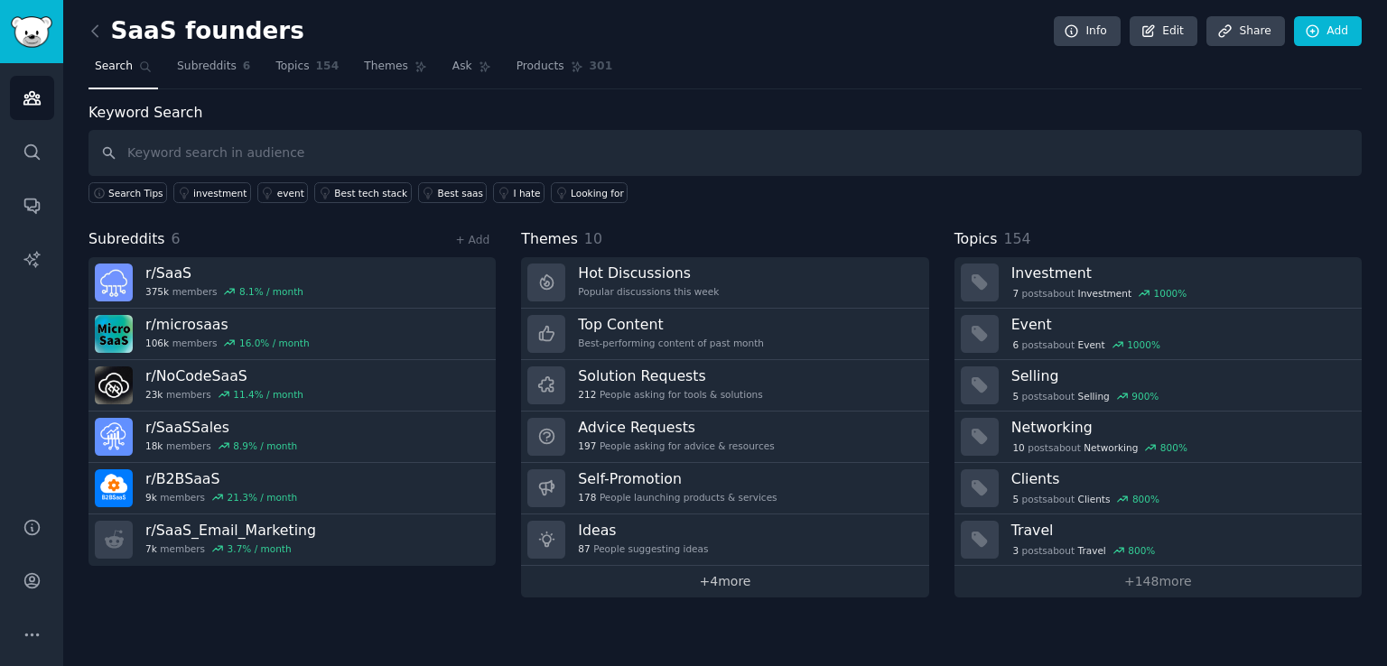
click at [627, 582] on link "+ 4 more" at bounding box center [724, 582] width 407 height 32
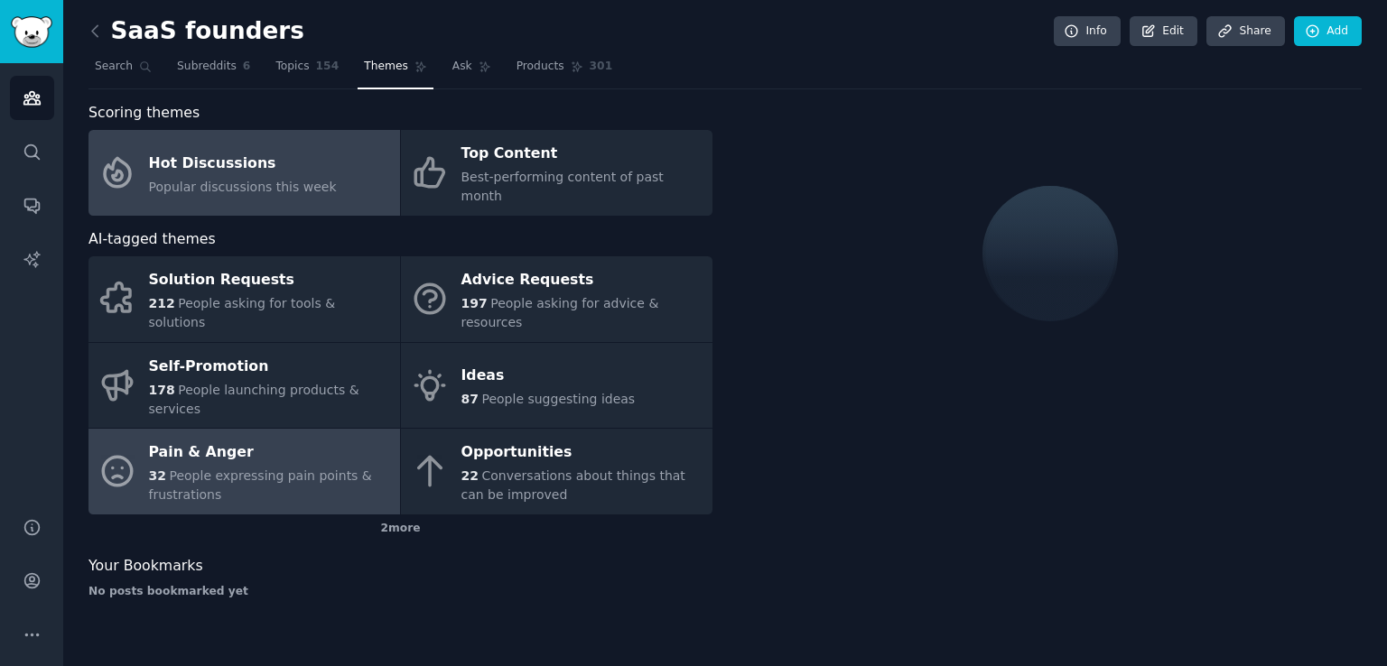
click at [278, 469] on span "People expressing pain points & frustrations" at bounding box center [260, 485] width 223 height 33
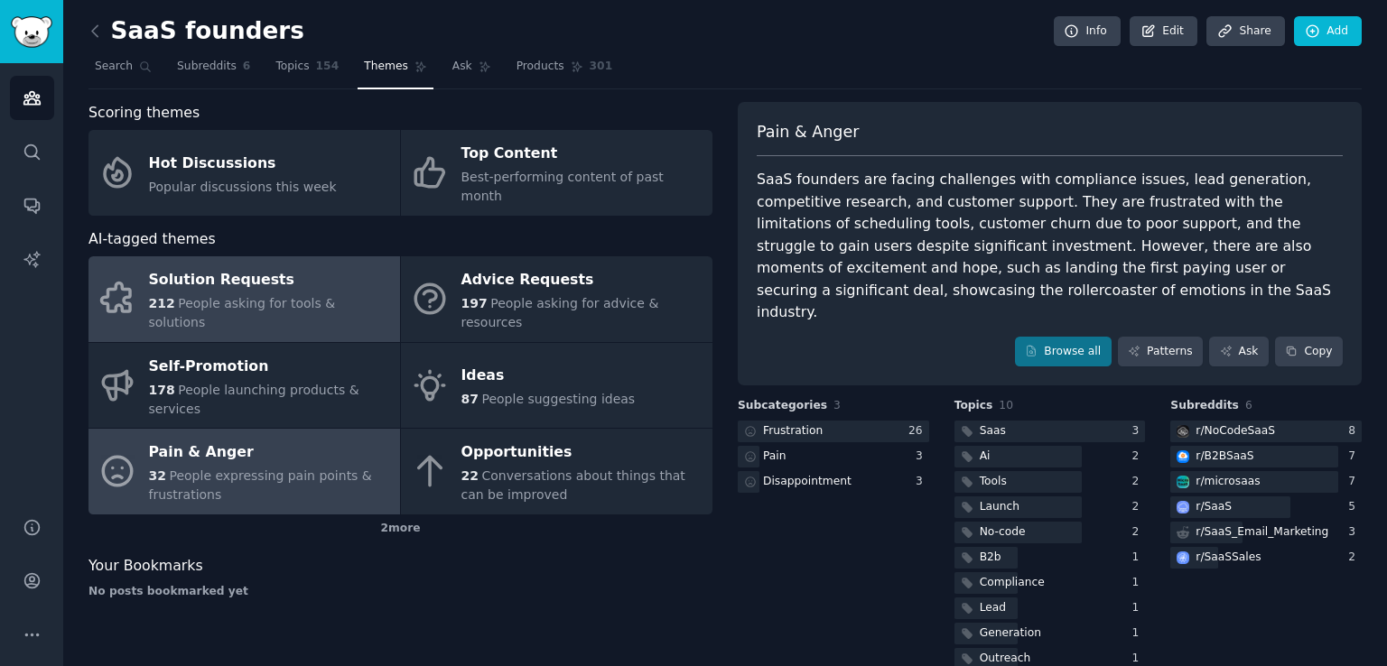
click at [324, 296] on span "People asking for tools & solutions" at bounding box center [242, 312] width 187 height 33
